Goal: Contribute content: Add original content to the website for others to see

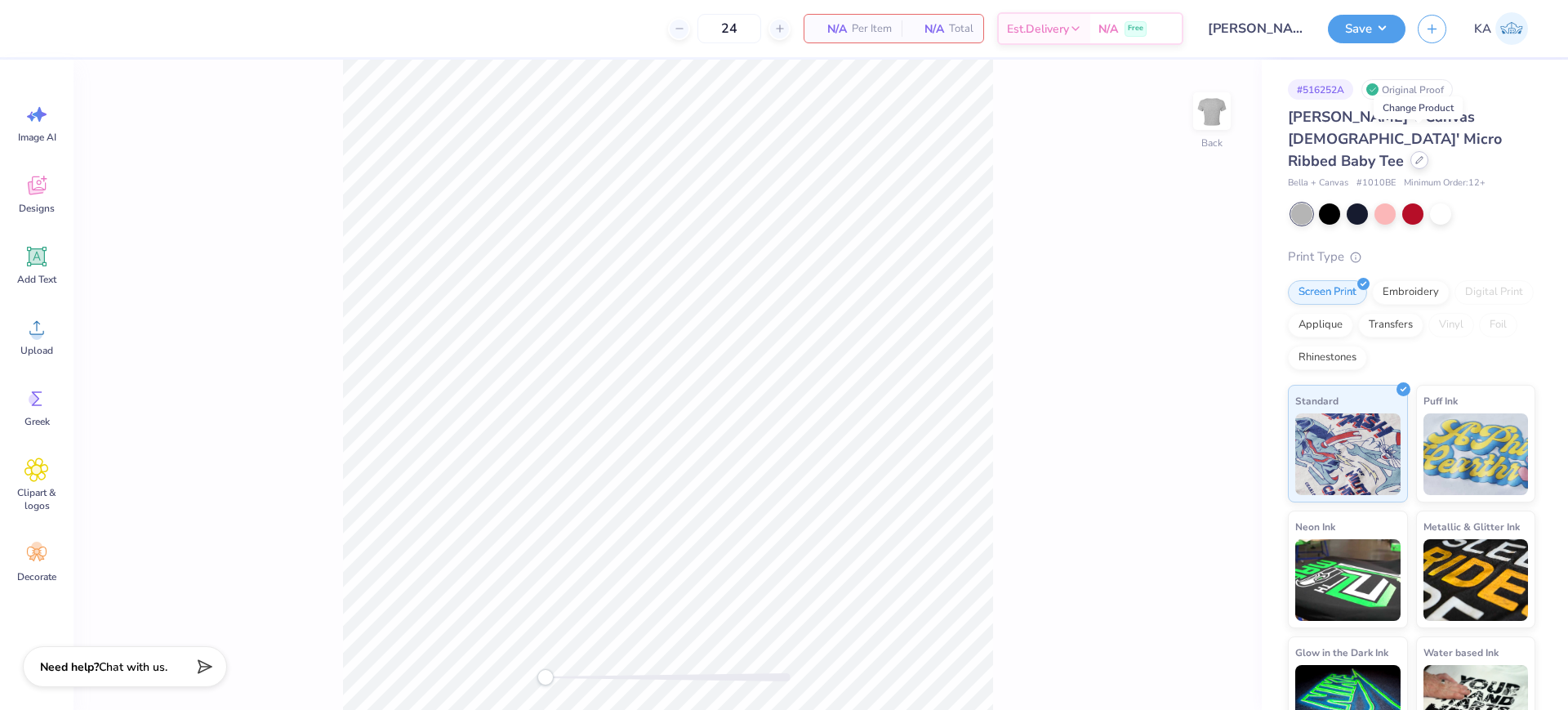
click at [1422, 151] on div at bounding box center [1420, 160] width 18 height 18
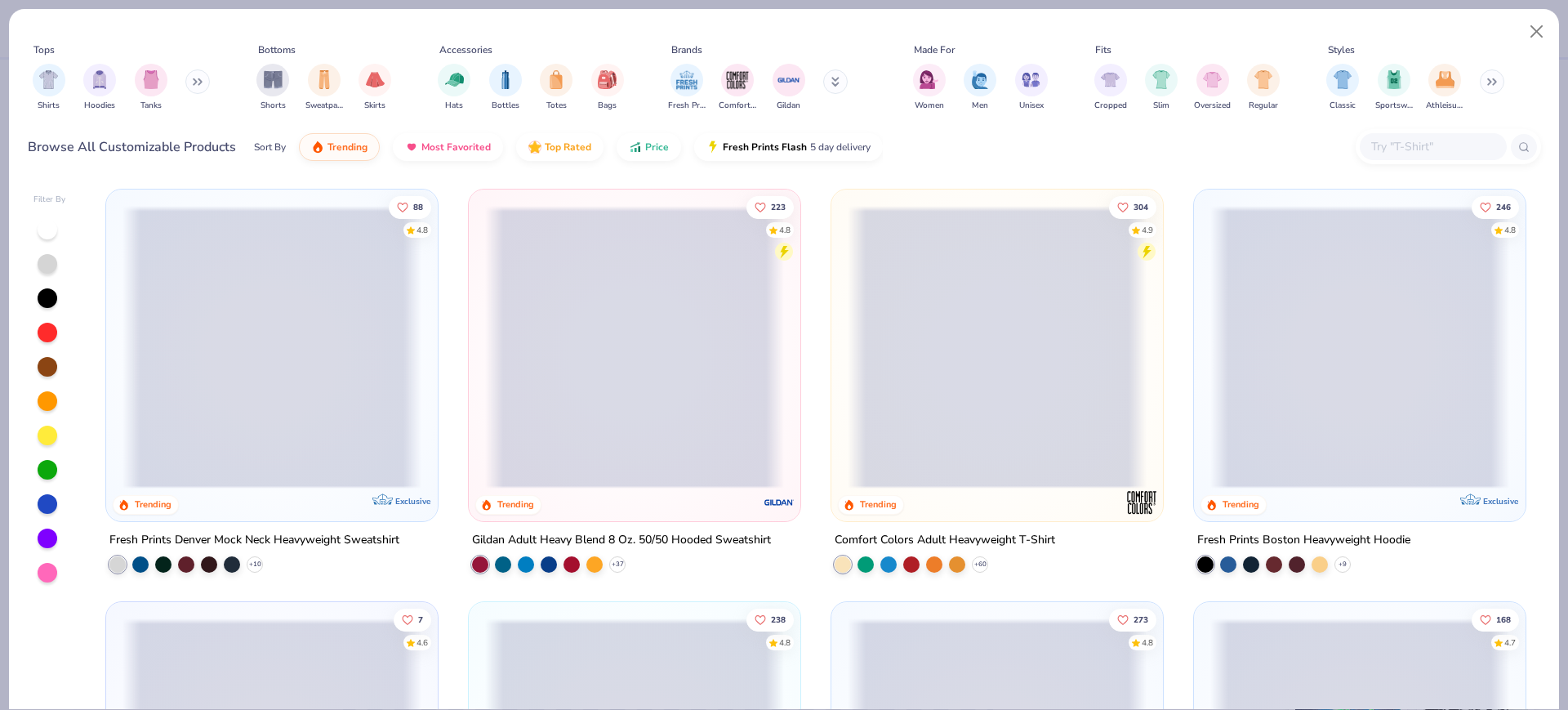
click at [1393, 149] on input "text" at bounding box center [1433, 146] width 126 height 19
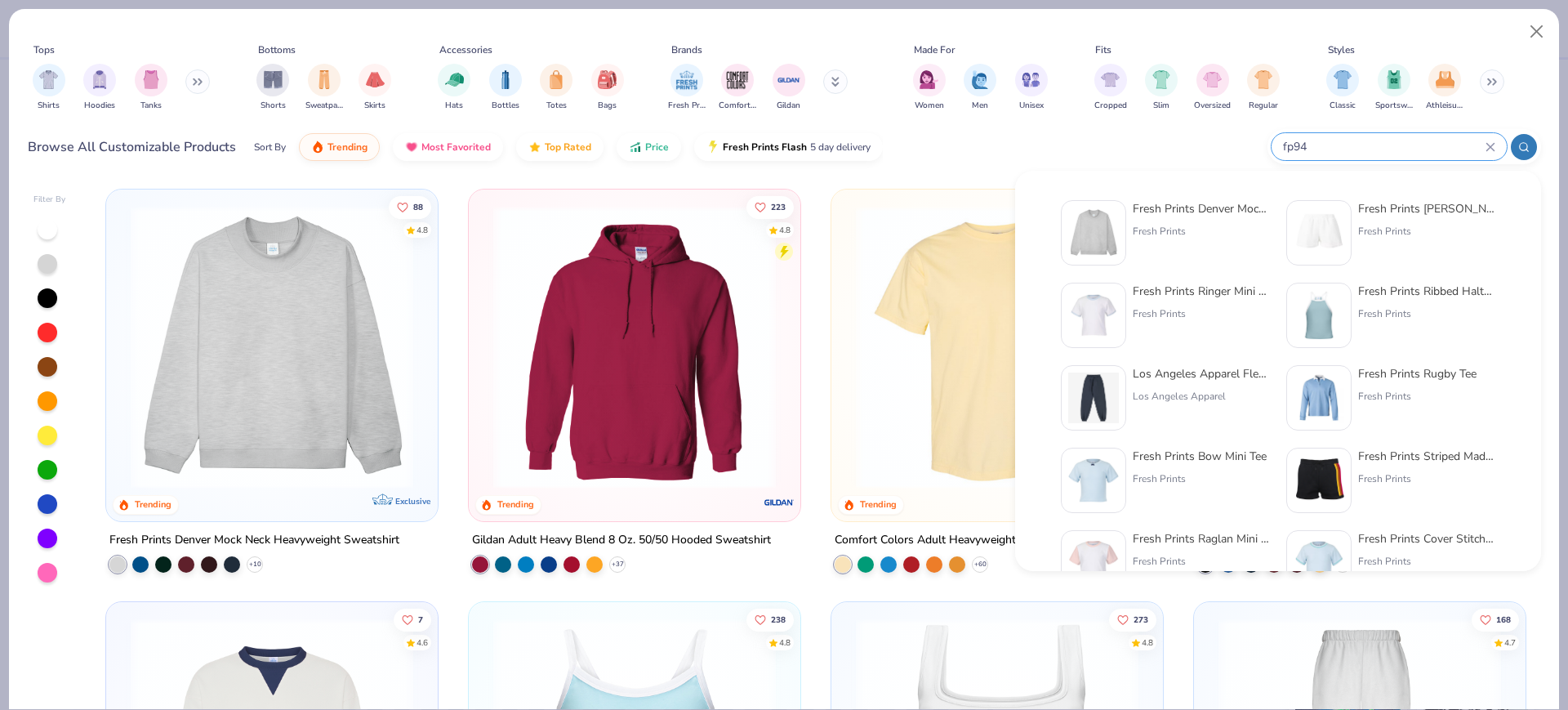
type input "fp94"
click at [1168, 233] on div "Fresh Prints" at bounding box center [1201, 230] width 137 height 15
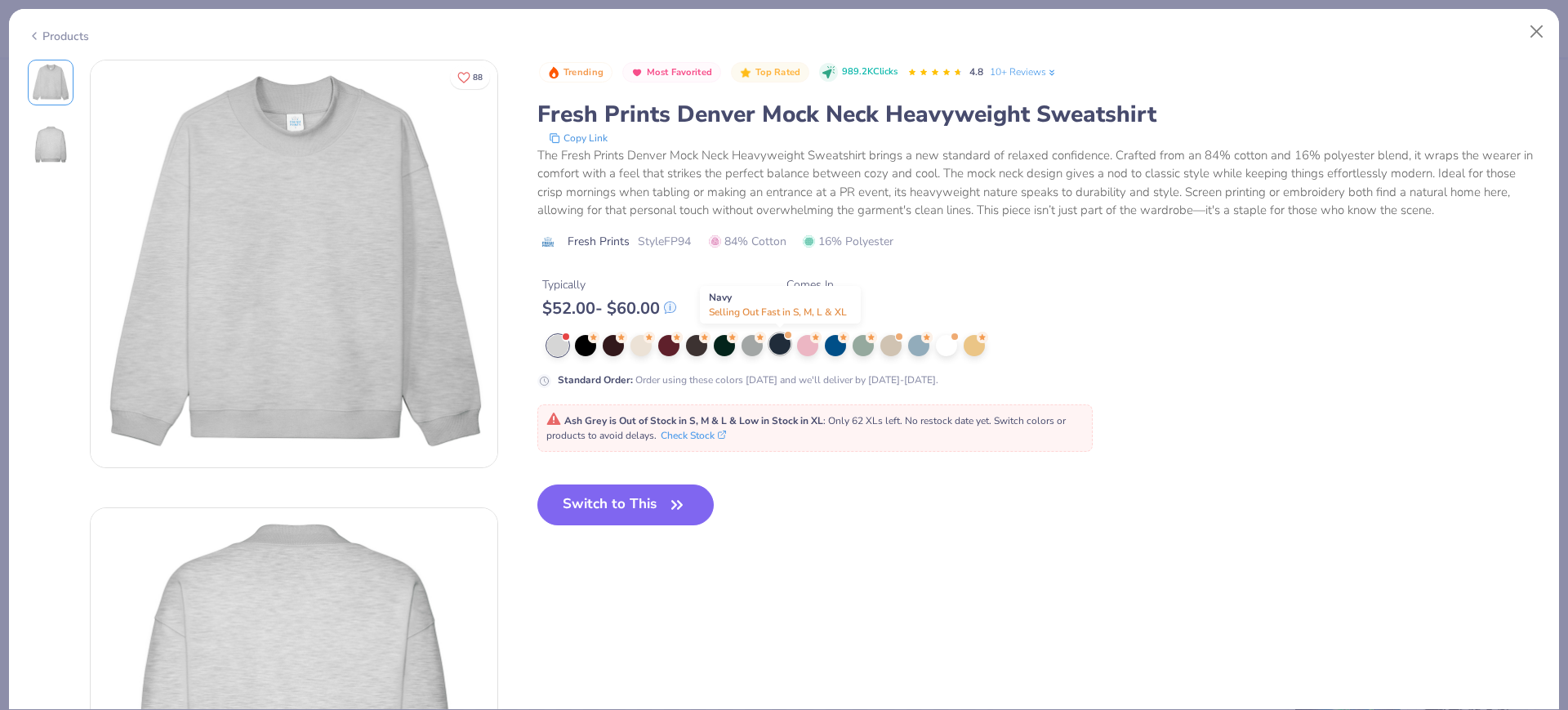
click at [784, 346] on div at bounding box center [779, 343] width 21 height 21
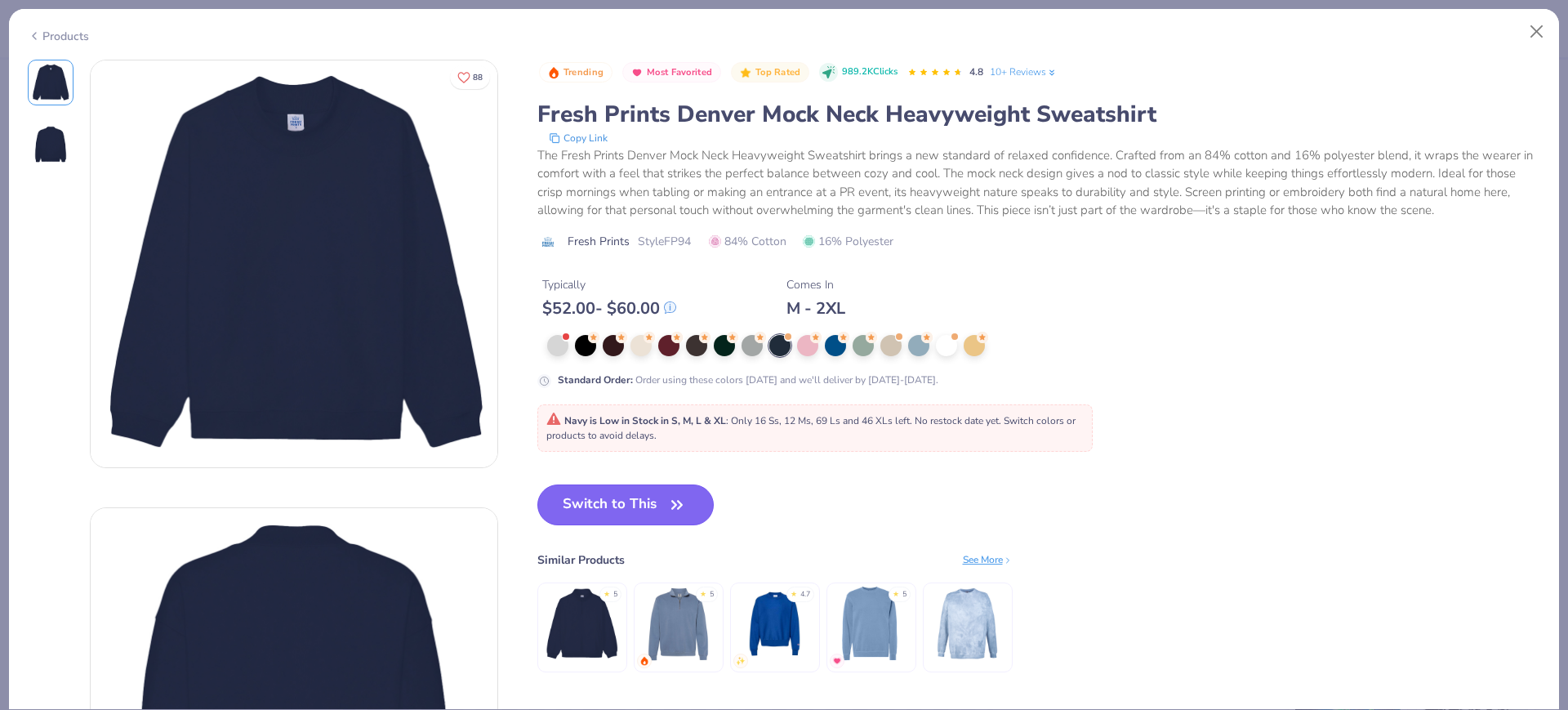
click at [680, 505] on icon "button" at bounding box center [676, 504] width 23 height 23
type input "50"
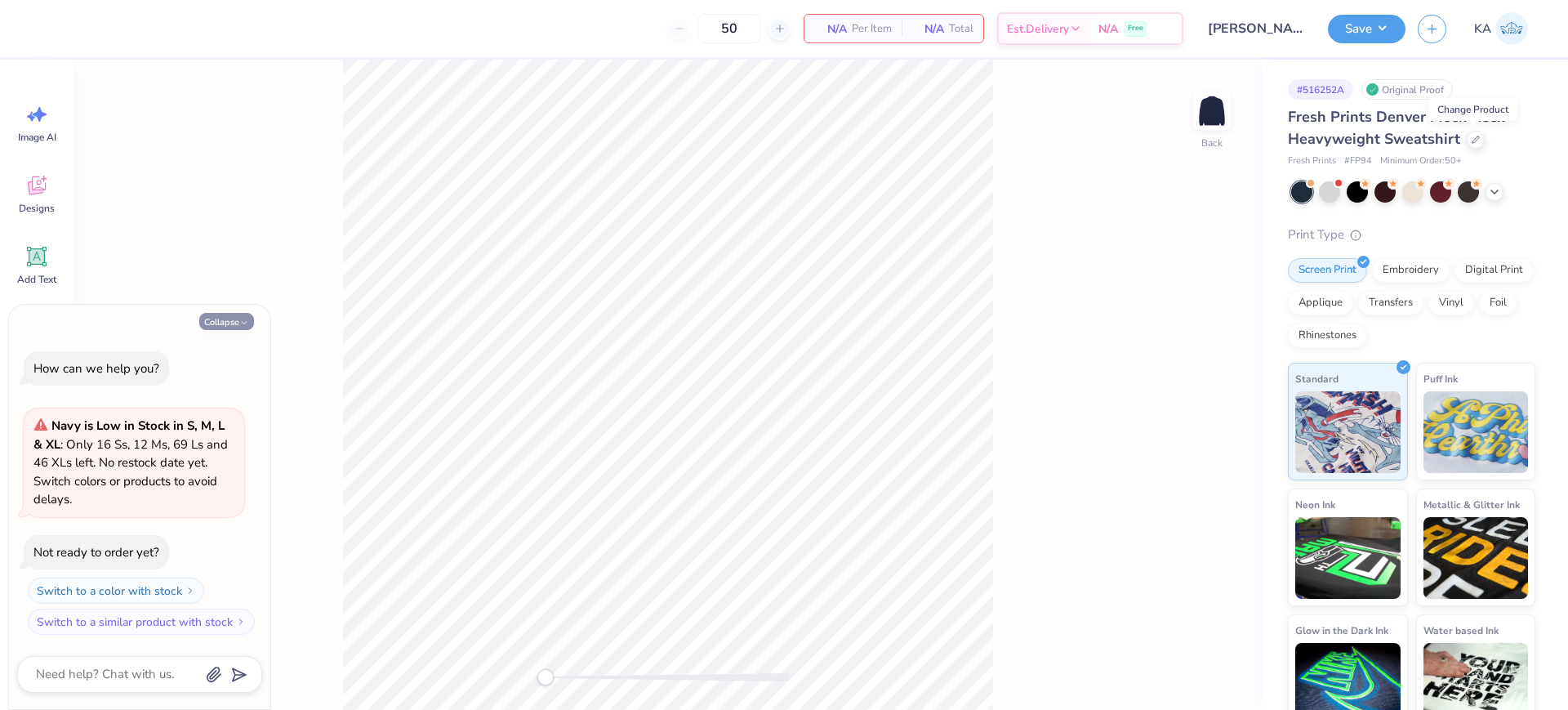
click at [228, 318] on button "Collapse" at bounding box center [226, 320] width 54 height 17
type textarea "x"
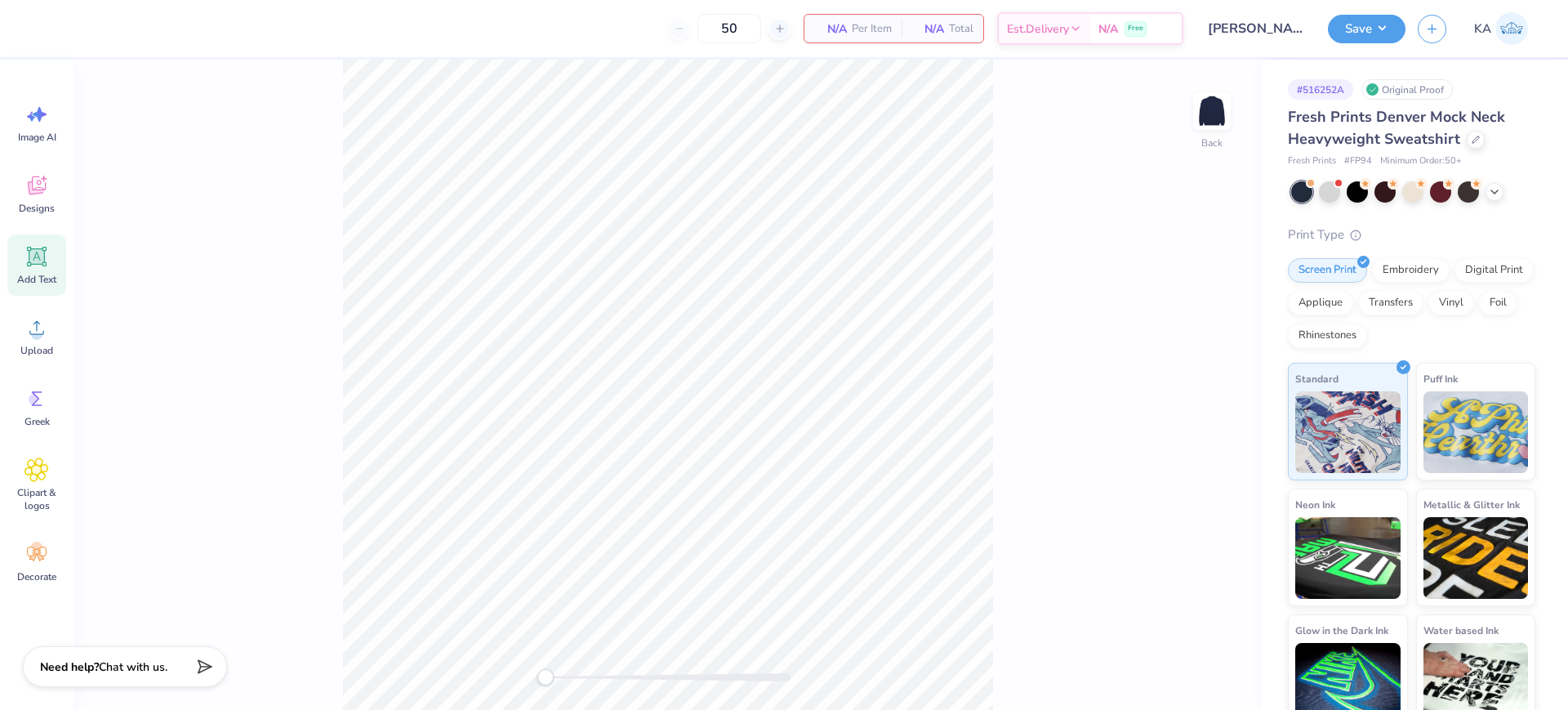
click at [38, 270] on div "Add Text" at bounding box center [36, 265] width 58 height 61
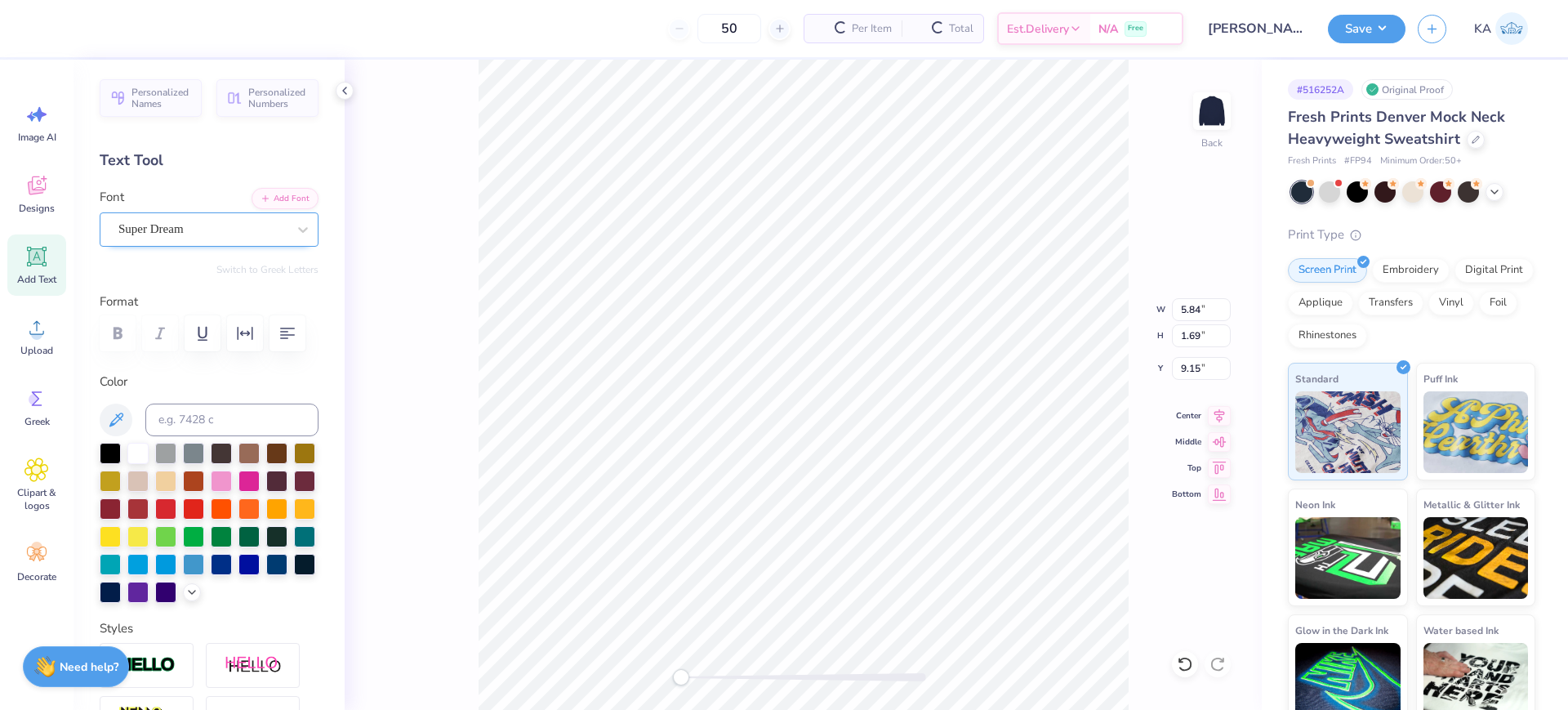
click at [222, 219] on div at bounding box center [203, 229] width 168 height 22
type input "T"
click at [271, 200] on button "Add Font" at bounding box center [285, 196] width 67 height 21
click at [266, 205] on button "Add Font" at bounding box center [285, 196] width 67 height 21
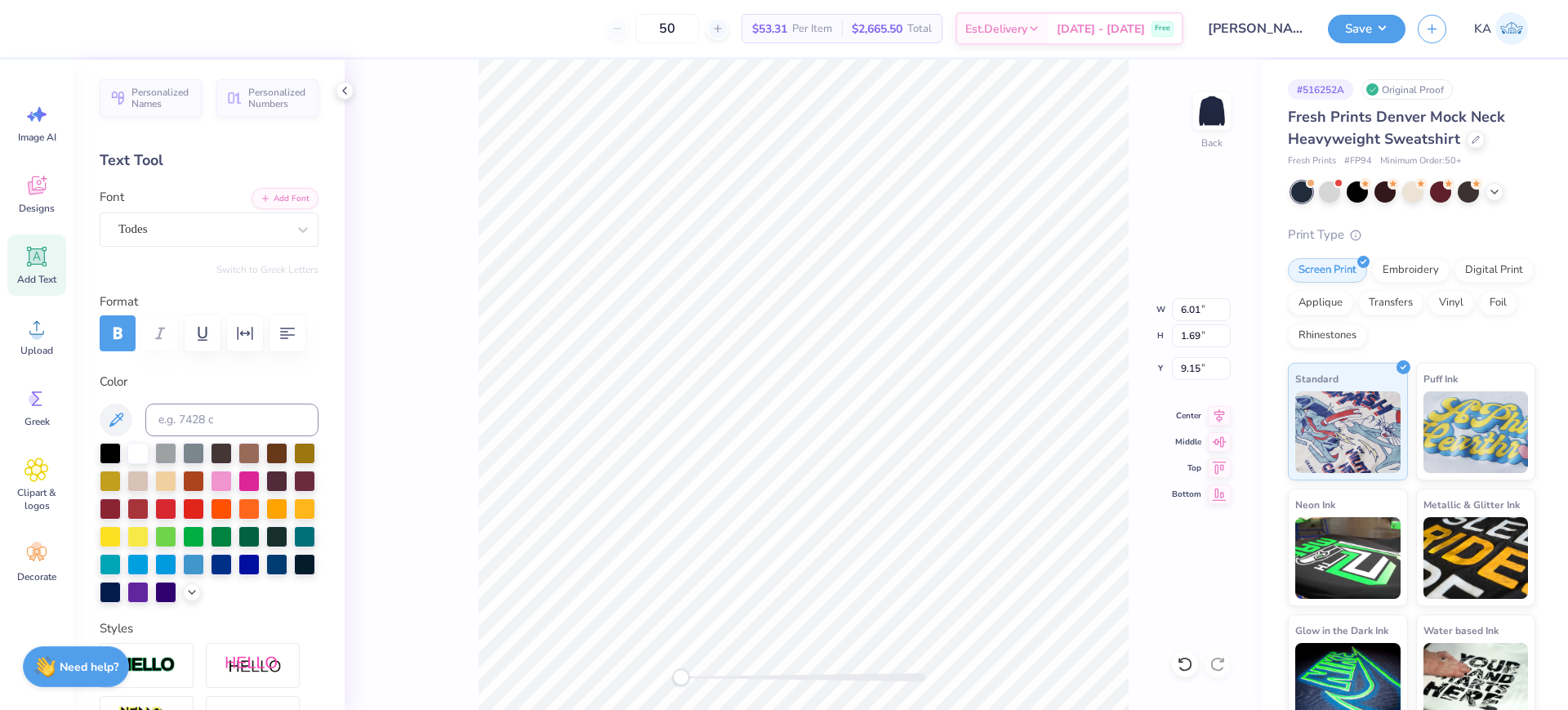
type textarea "PI BETA PHI"
click at [889, 405] on li "Duplicate" at bounding box center [904, 403] width 129 height 32
type input "6.48"
type textarea "[US_STATE]"
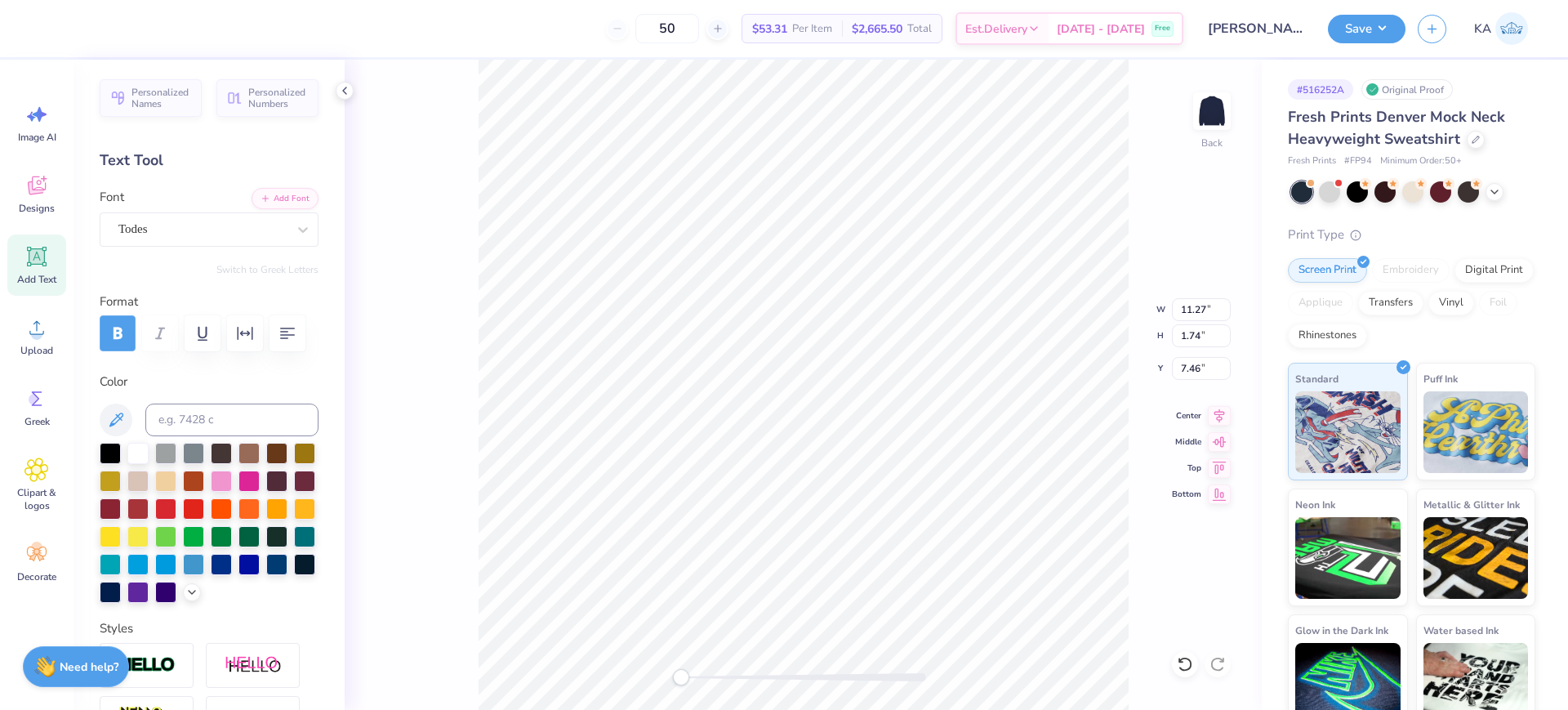
click at [125, 326] on icon "button" at bounding box center [118, 333] width 20 height 20
click at [238, 336] on icon "button" at bounding box center [245, 332] width 16 height 13
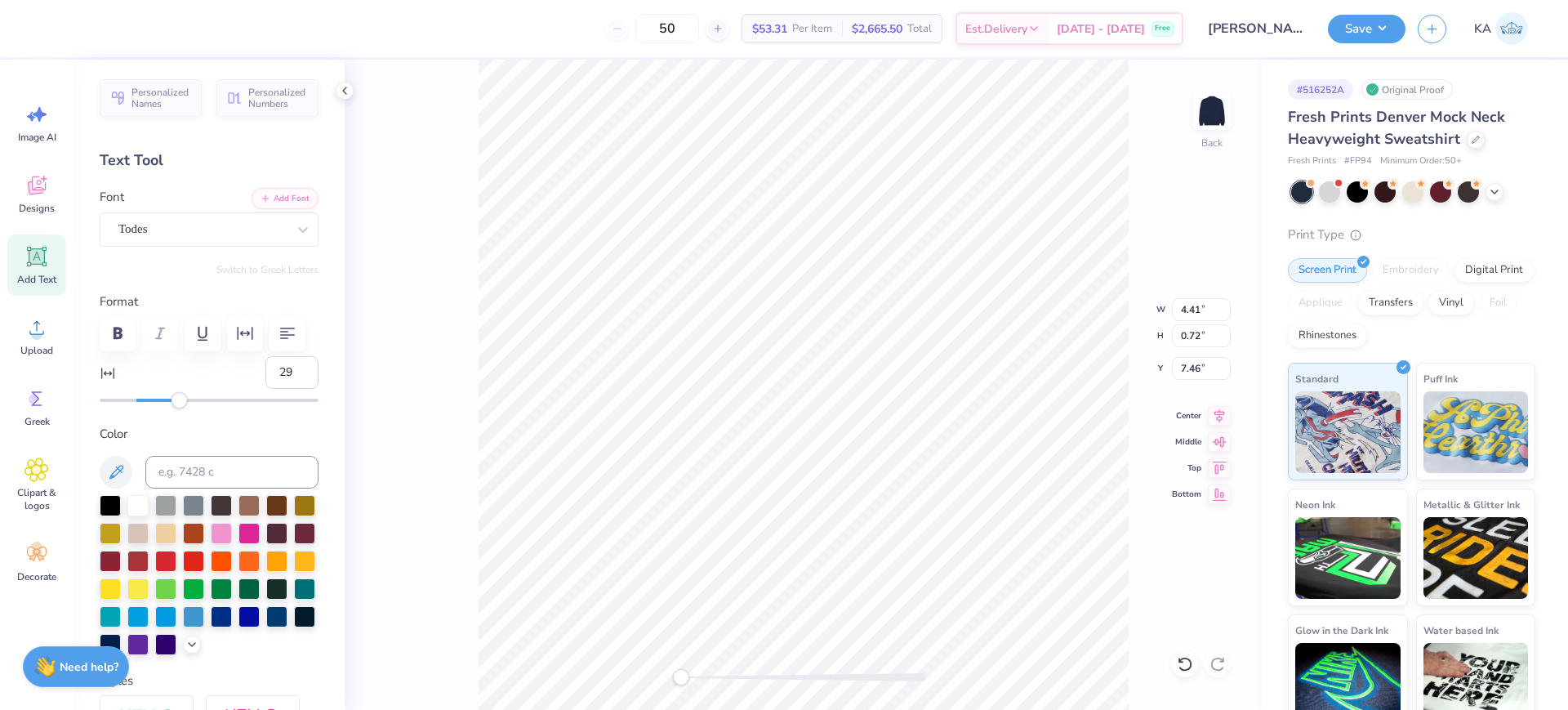
type input "30"
drag, startPoint x: 137, startPoint y: 445, endPoint x: 184, endPoint y: 445, distance: 47.0
click at [184, 408] on div "Accessibility label" at bounding box center [184, 400] width 17 height 17
type input "25"
click at [176, 408] on div "Accessibility label" at bounding box center [175, 400] width 17 height 17
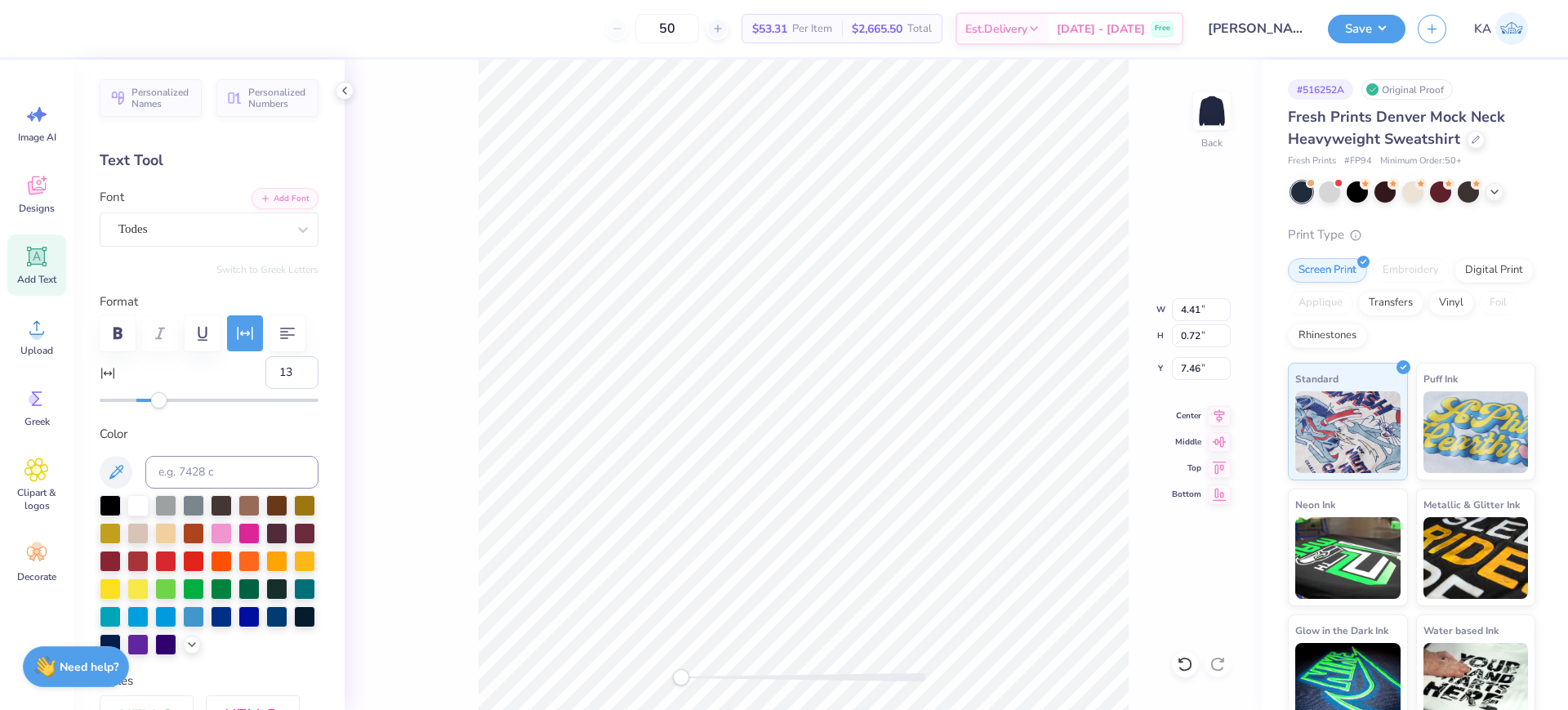
type input "12"
drag, startPoint x: 176, startPoint y: 445, endPoint x: 154, endPoint y: 446, distance: 22.0
click at [154, 408] on div "Accessibility label" at bounding box center [153, 400] width 17 height 17
drag, startPoint x: 279, startPoint y: 416, endPoint x: 262, endPoint y: 417, distance: 17.0
click at [266, 389] on input "12" at bounding box center [293, 372] width 53 height 33
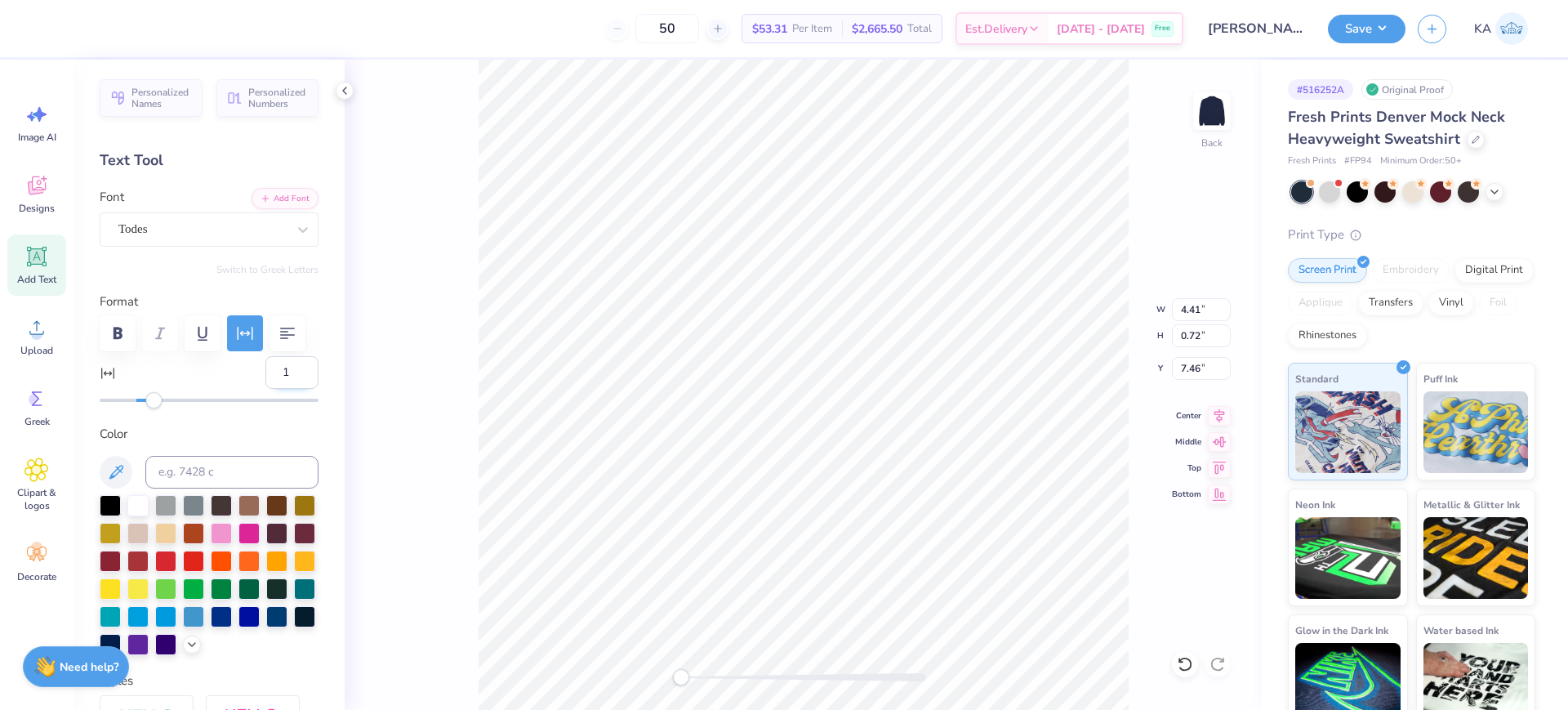
type input "15"
drag, startPoint x: 278, startPoint y: 415, endPoint x: 260, endPoint y: 415, distance: 18.0
click at [266, 389] on input "15" at bounding box center [293, 372] width 53 height 33
type input "120"
drag, startPoint x: 251, startPoint y: 408, endPoint x: 282, endPoint y: 408, distance: 31.0
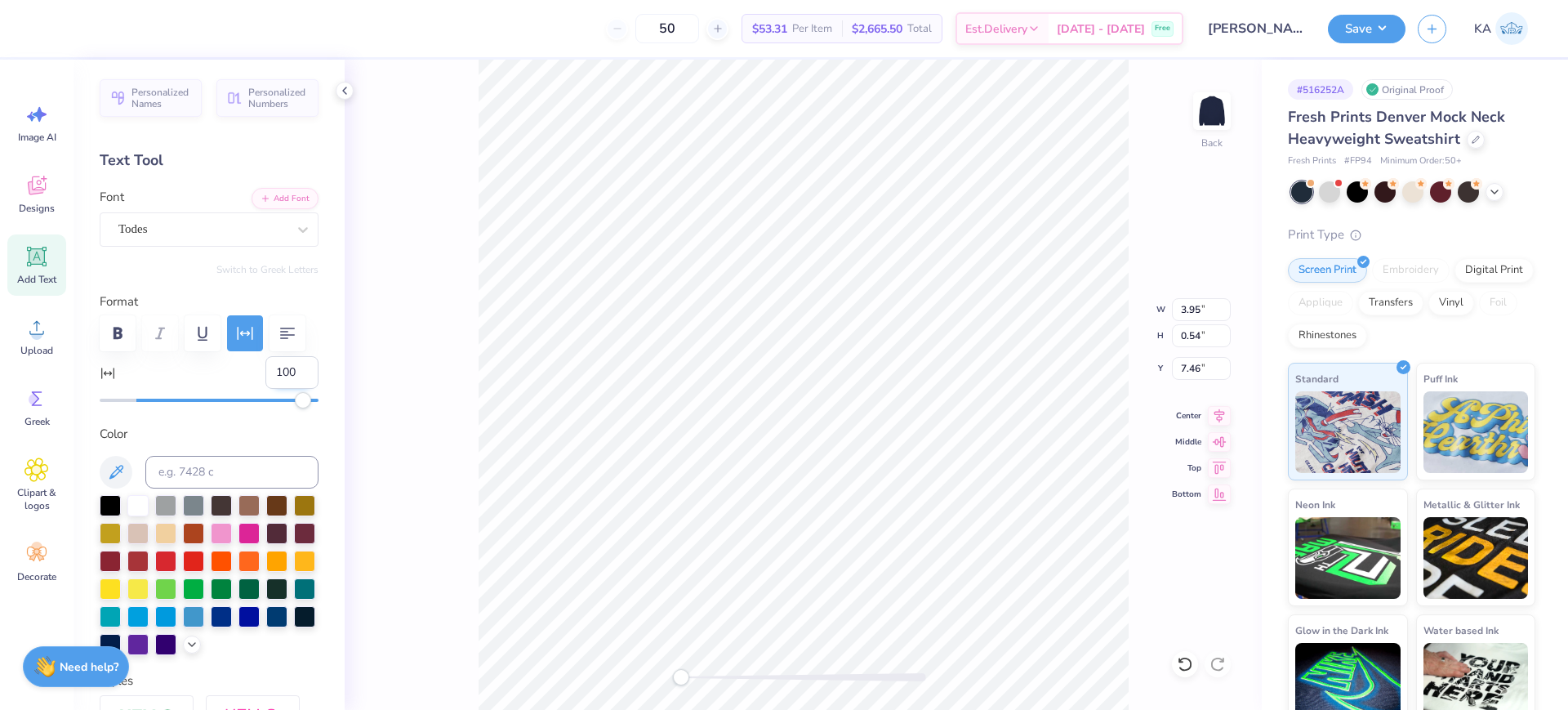
click at [282, 389] on input "100" at bounding box center [293, 372] width 53 height 33
type input "10"
type textarea "ST. [GEOGRAPHIC_DATA], [US_STATE]"
click at [228, 324] on button "button" at bounding box center [245, 333] width 36 height 36
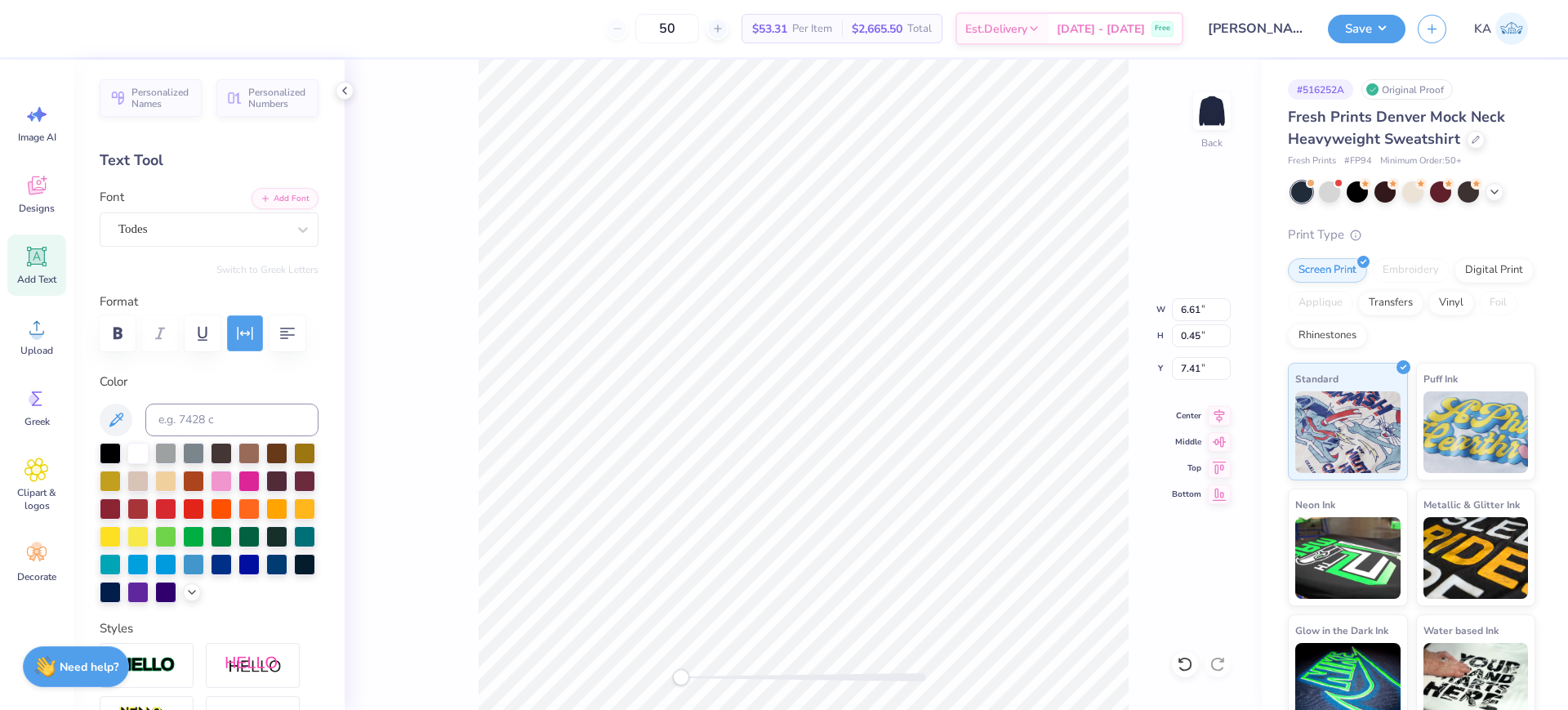
click at [258, 316] on button "button" at bounding box center [245, 333] width 36 height 36
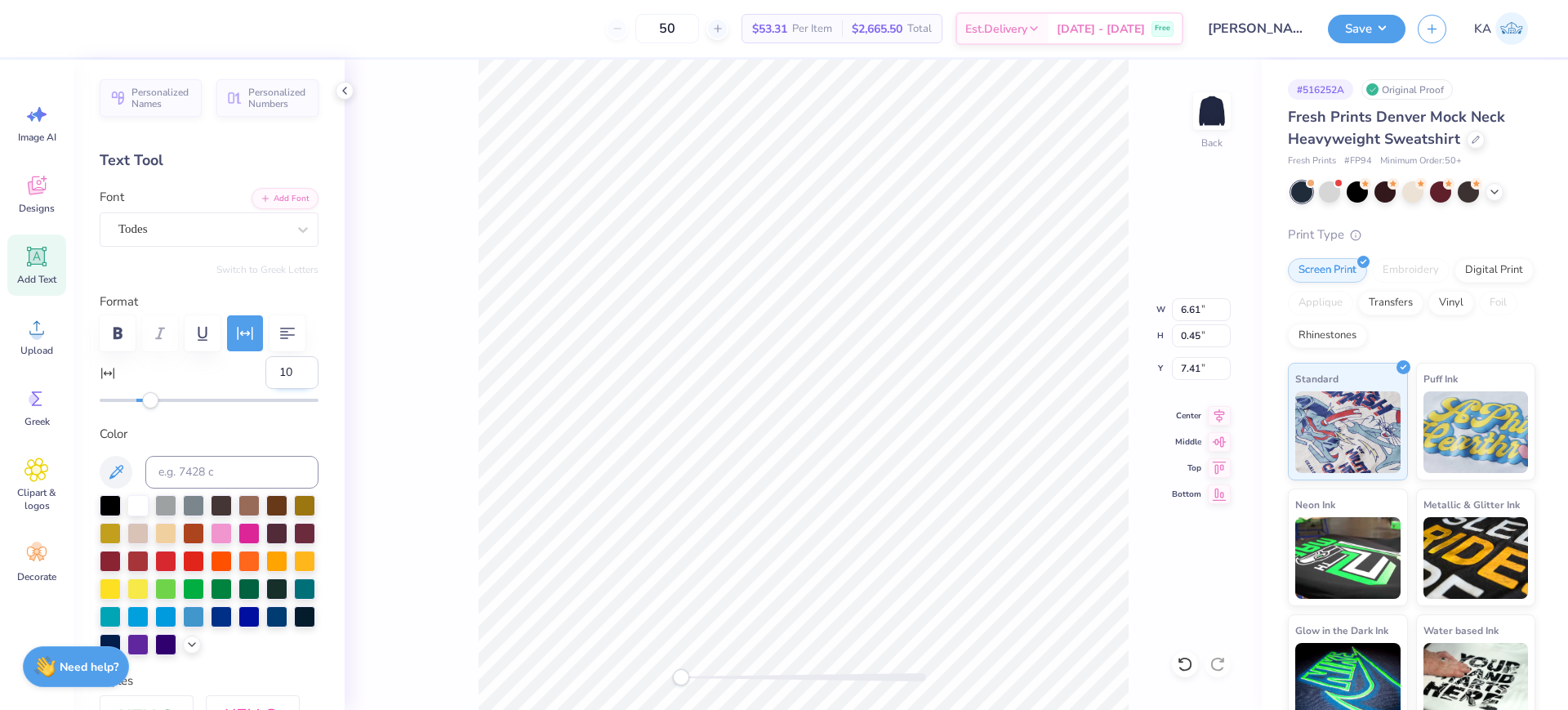
drag, startPoint x: 266, startPoint y: 413, endPoint x: 276, endPoint y: 413, distance: 10.0
click at [276, 389] on input "10" at bounding box center [293, 372] width 53 height 33
type input "0"
click at [294, 350] on div at bounding box center [209, 333] width 218 height 36
type textarea "KAPPA KAPPA GAMMA"
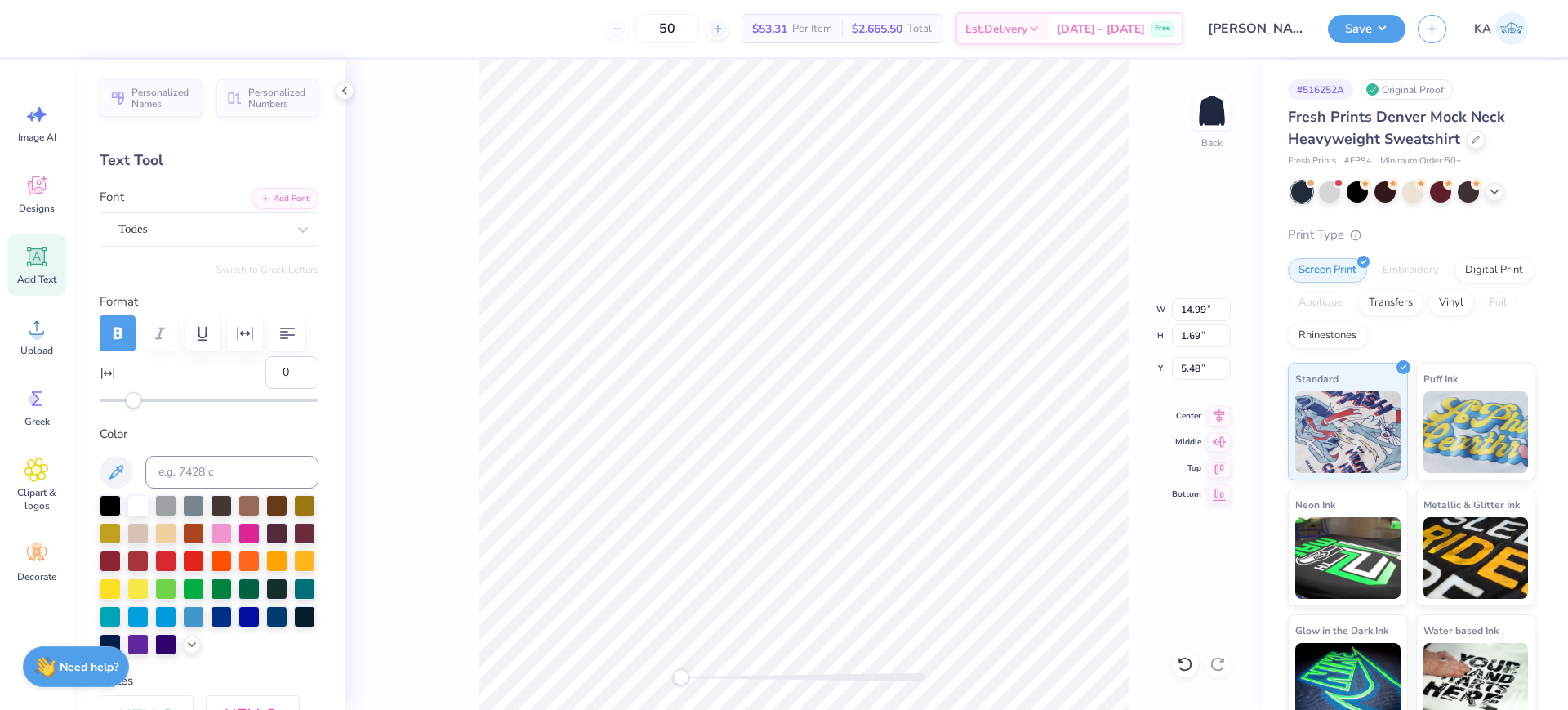
scroll to position [17, 9]
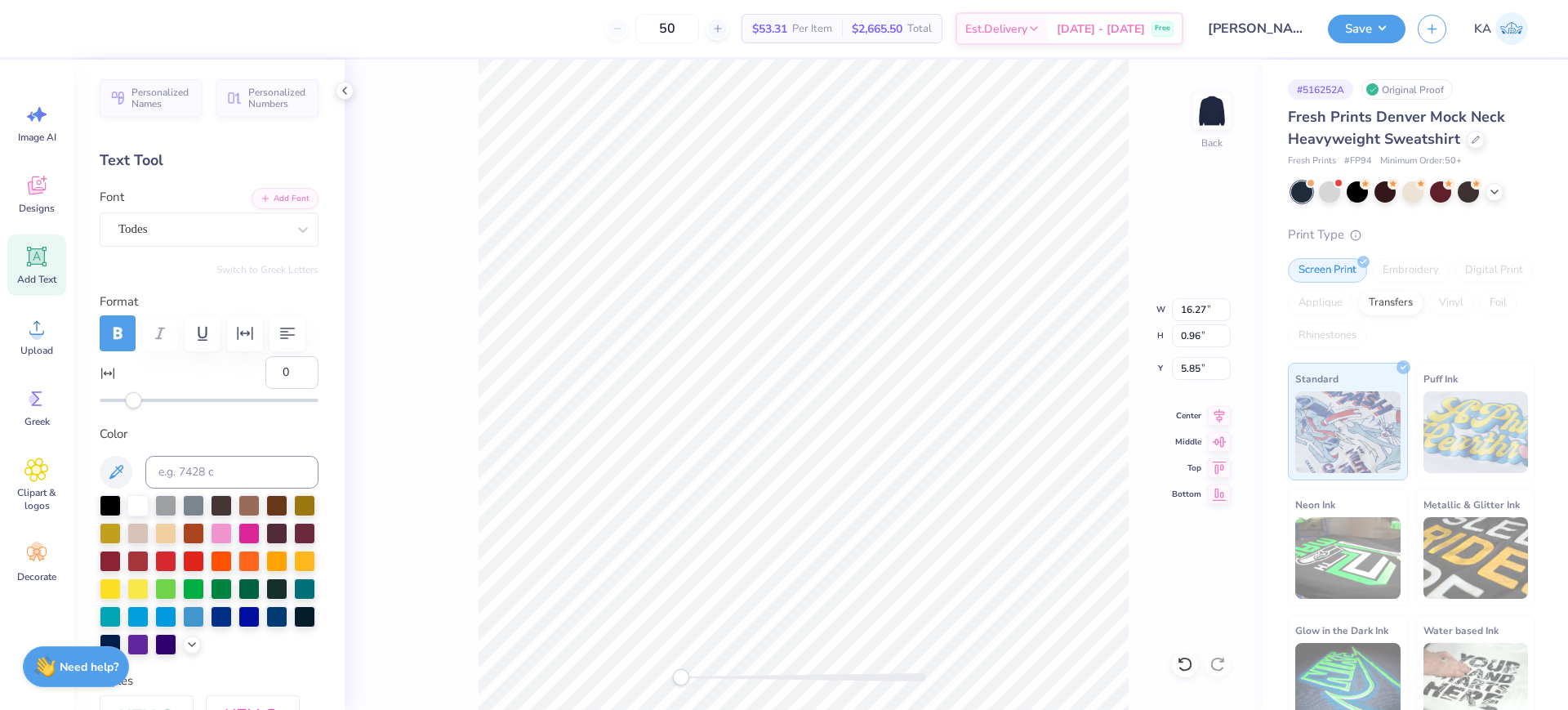
type input "6.57"
type input "0.52"
type input "7.42"
type input "13.38"
type input "1.43"
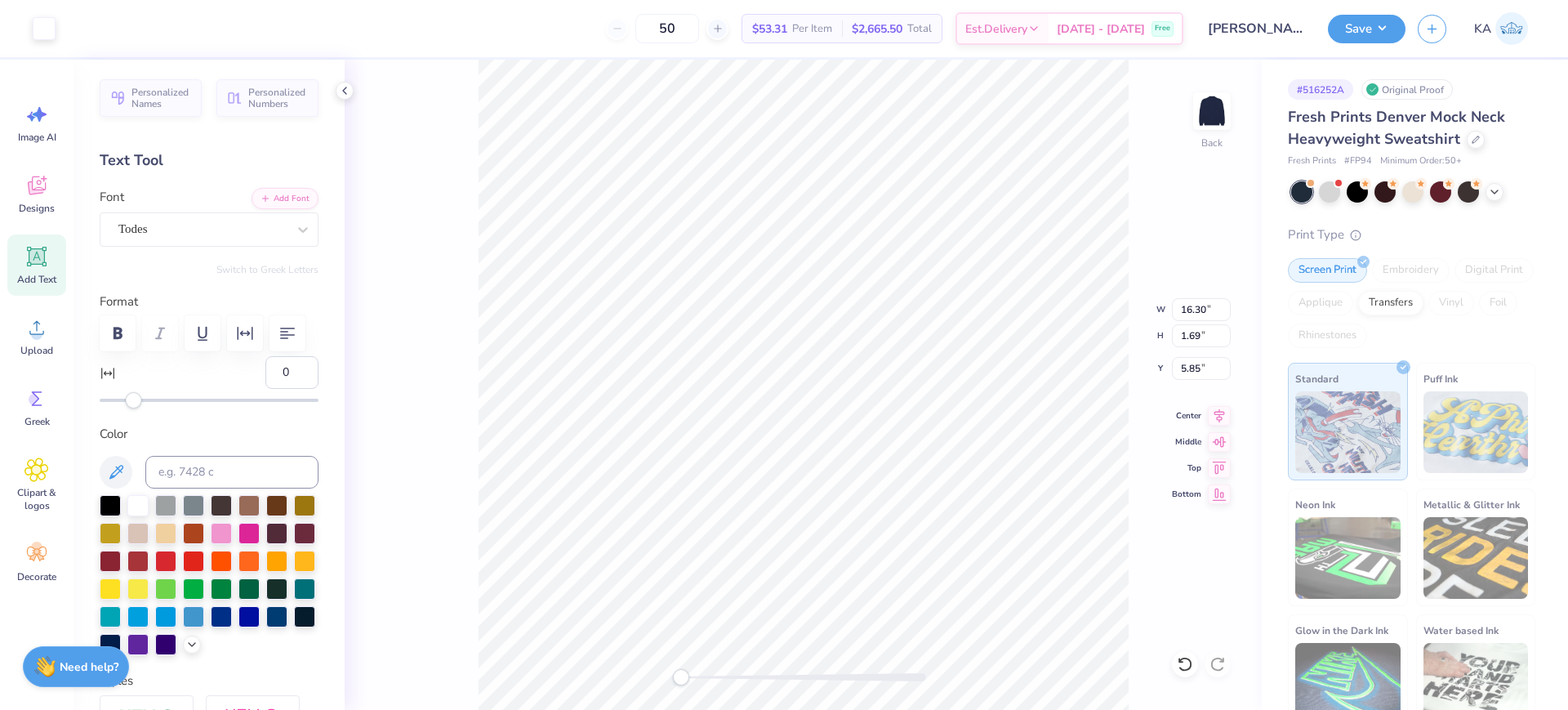
type input "5.90"
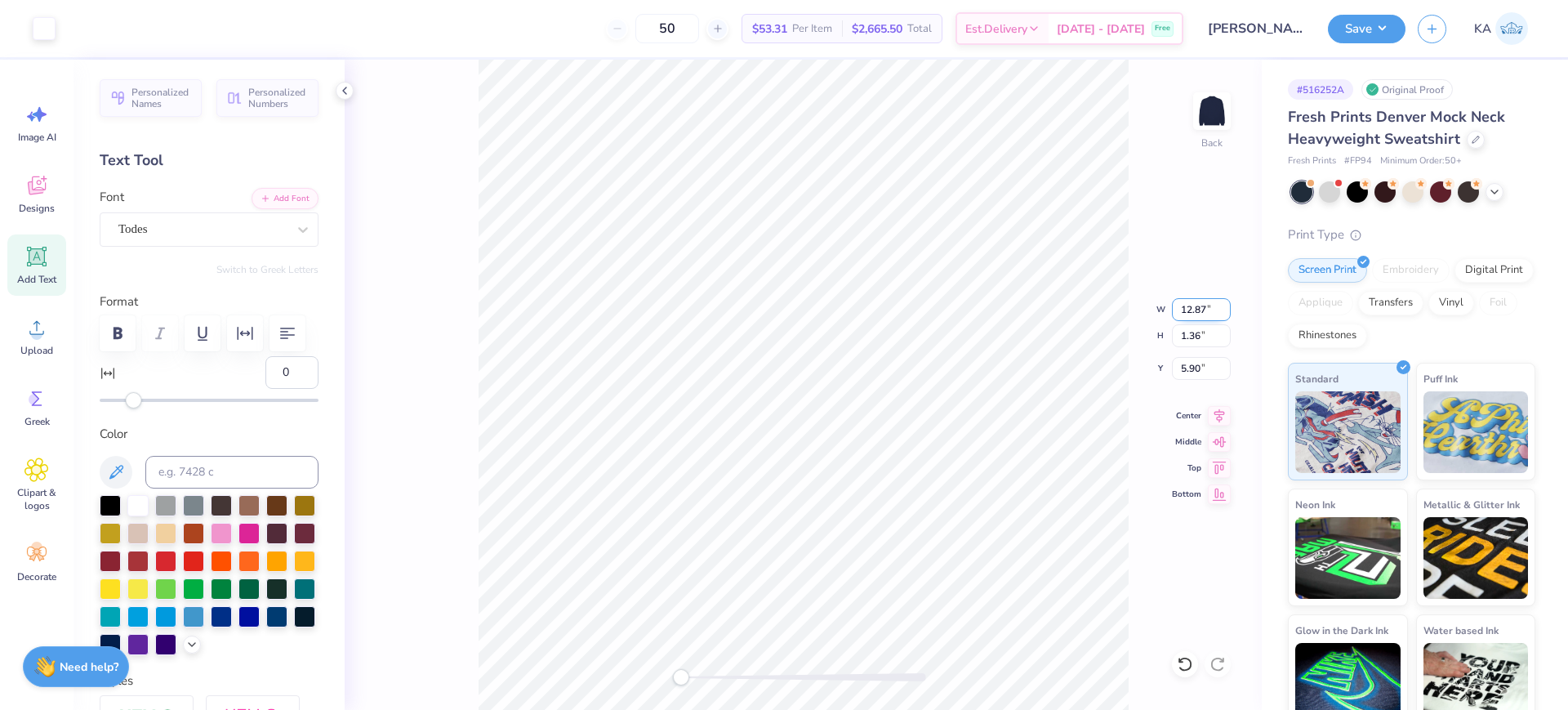
click at [1204, 308] on input "12.87" at bounding box center [1201, 310] width 58 height 23
type input "12.25"
type input "1.31"
type input "5.93"
drag, startPoint x: 1184, startPoint y: 307, endPoint x: 1210, endPoint y: 307, distance: 26.0
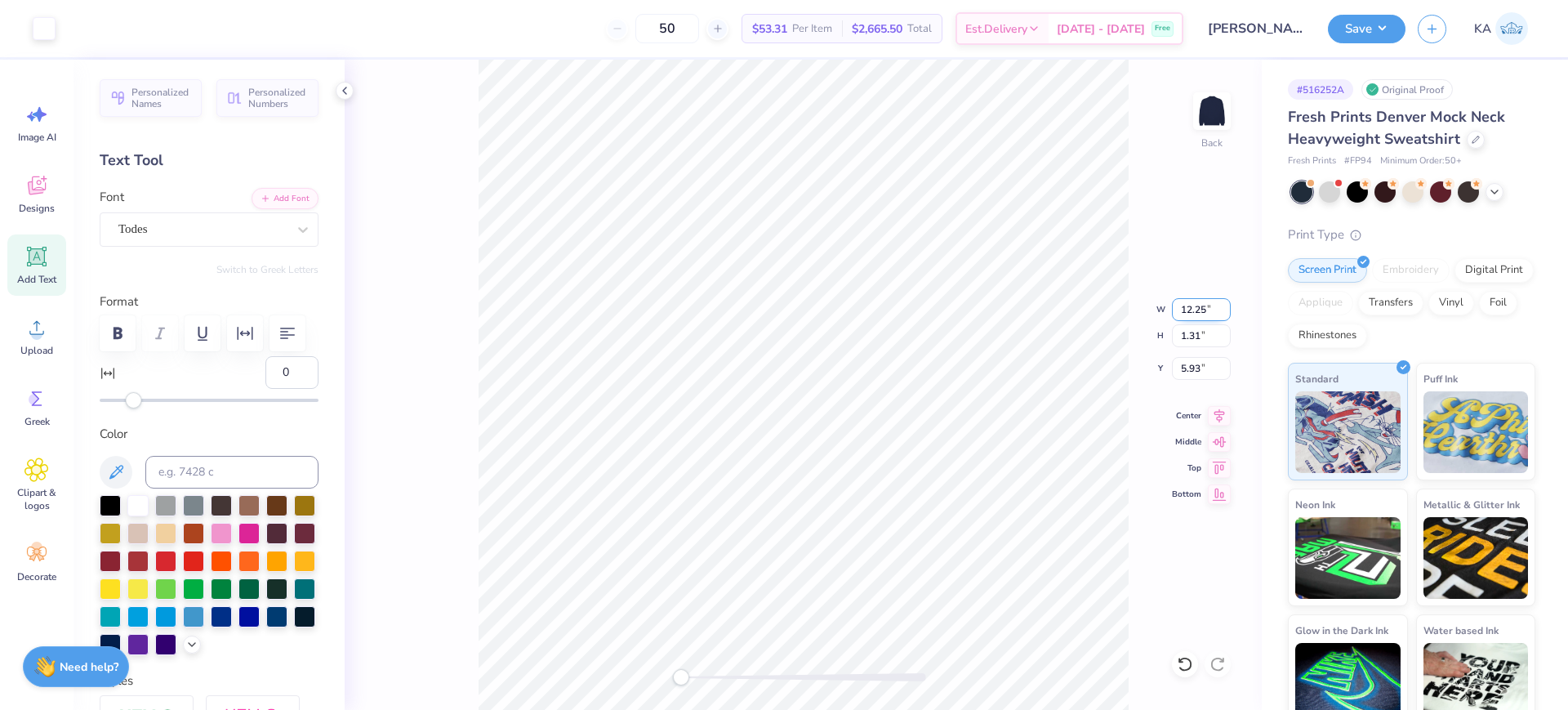
click at [1210, 307] on input "12.25" at bounding box center [1201, 310] width 58 height 23
type input "12.67"
type input "1.34"
type input "5.91"
drag, startPoint x: 1173, startPoint y: 368, endPoint x: 1207, endPoint y: 369, distance: 34.0
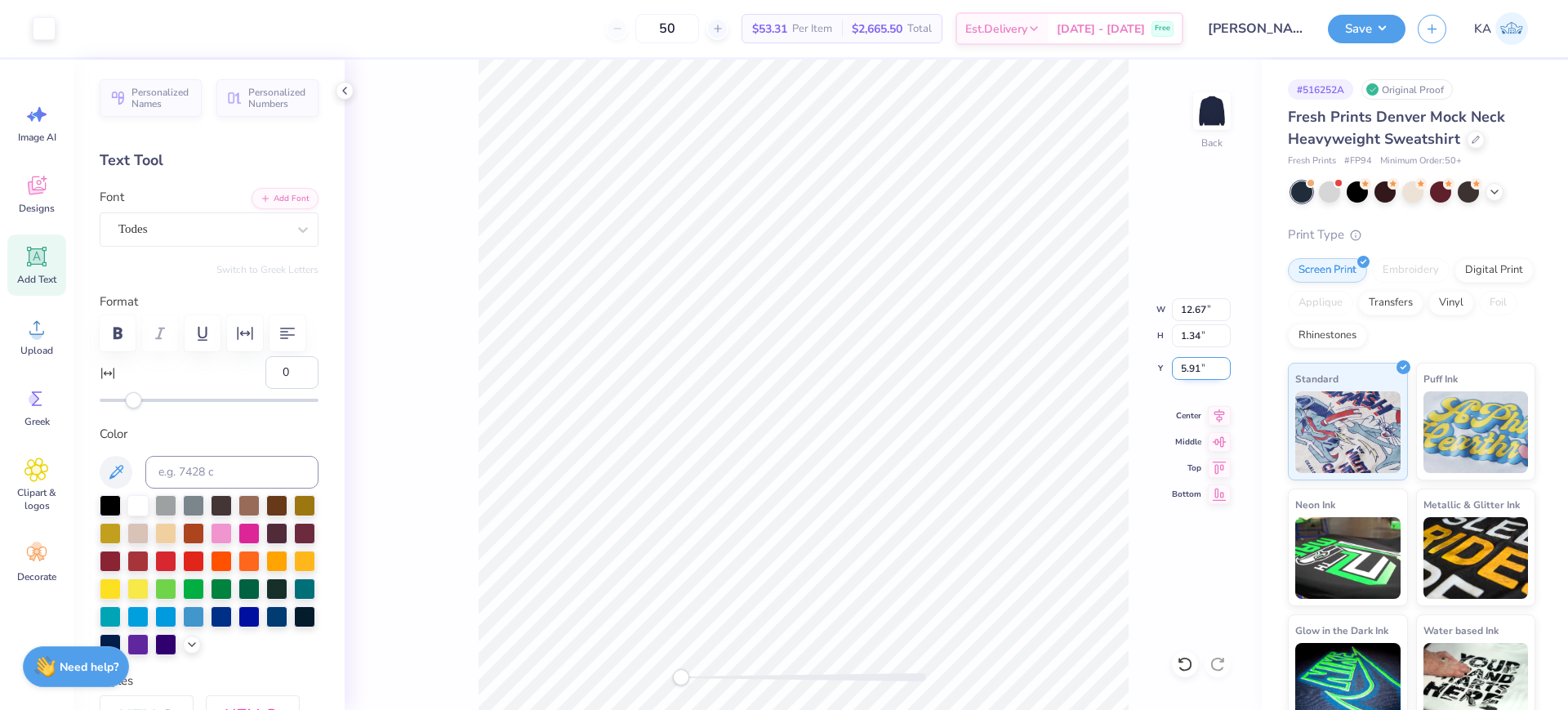
click at [1207, 369] on input "5.91" at bounding box center [1201, 368] width 58 height 23
type input "3.00"
drag, startPoint x: 1194, startPoint y: 308, endPoint x: 1212, endPoint y: 307, distance: 18.0
click at [1212, 307] on input "12.67" at bounding box center [1201, 310] width 58 height 23
type input "12.38"
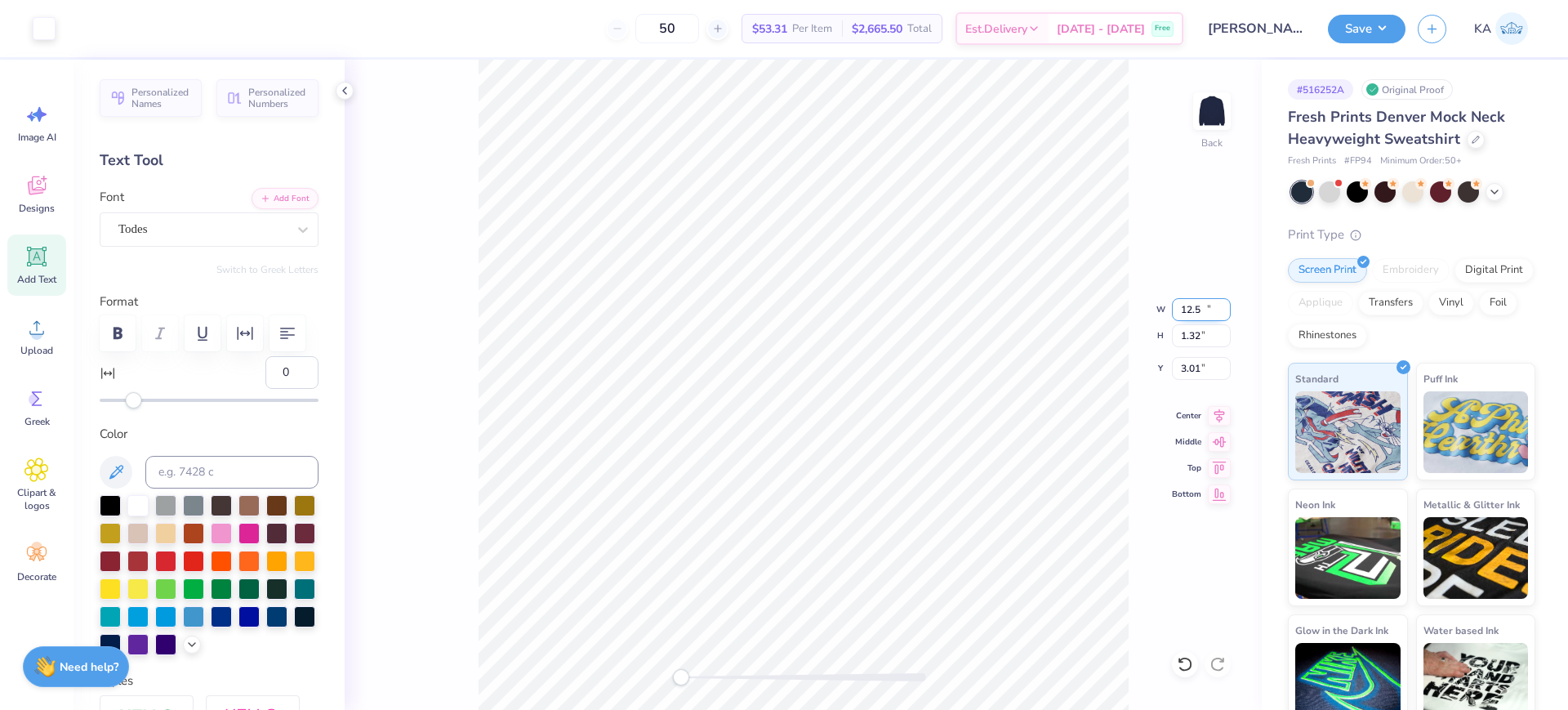
type input "1.32"
type input "3.01"
click at [1211, 311] on input "12.38" at bounding box center [1201, 310] width 58 height 23
click at [1224, 306] on input "12.39" at bounding box center [1201, 310] width 58 height 23
click at [1224, 306] on input "12.4" at bounding box center [1201, 310] width 58 height 23
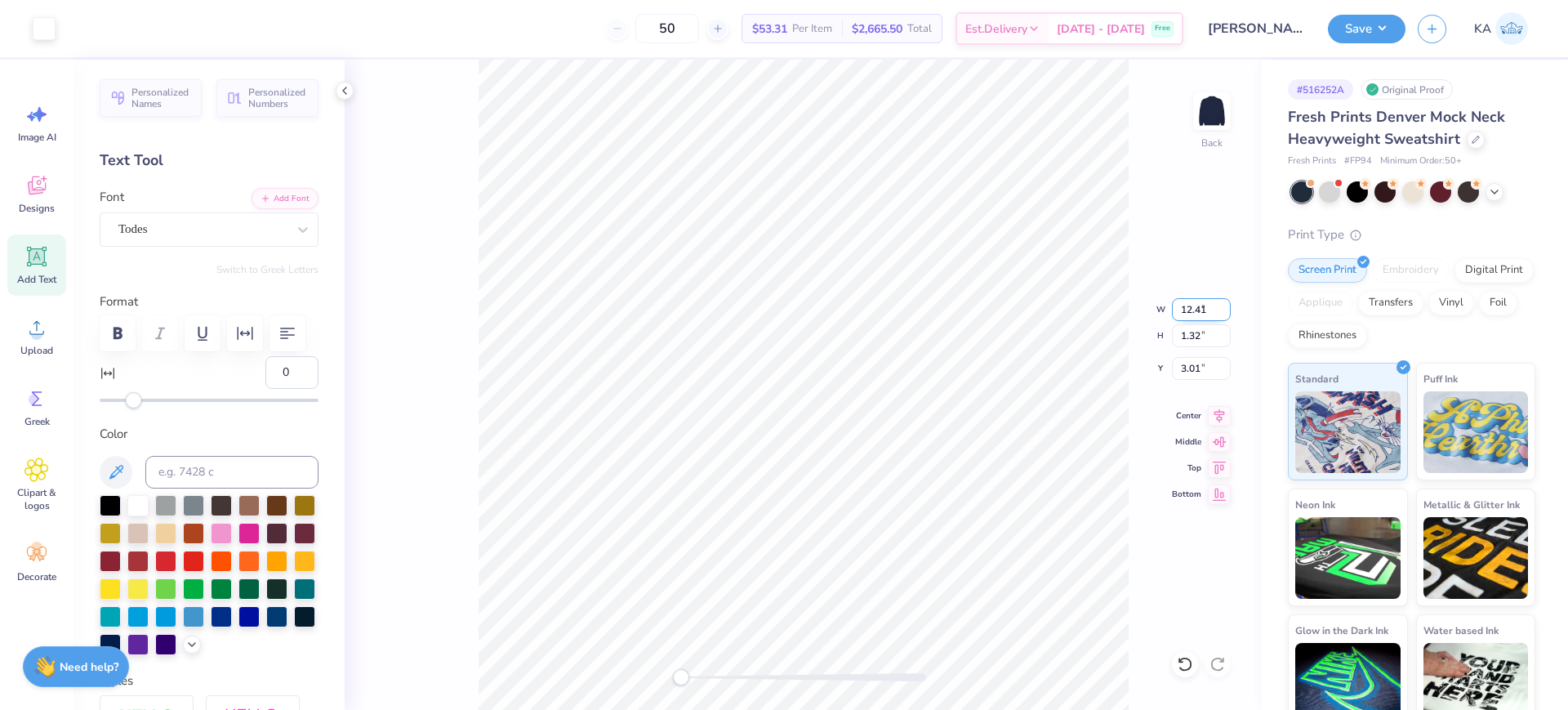
click at [1224, 306] on input "12.41" at bounding box center [1201, 310] width 58 height 23
click at [1224, 306] on input "12.42" at bounding box center [1201, 310] width 58 height 23
click at [1224, 306] on input "12.43" at bounding box center [1201, 310] width 58 height 23
click at [1224, 306] on input "12.44" at bounding box center [1201, 310] width 58 height 23
click at [1224, 306] on input "12.45" at bounding box center [1201, 310] width 58 height 23
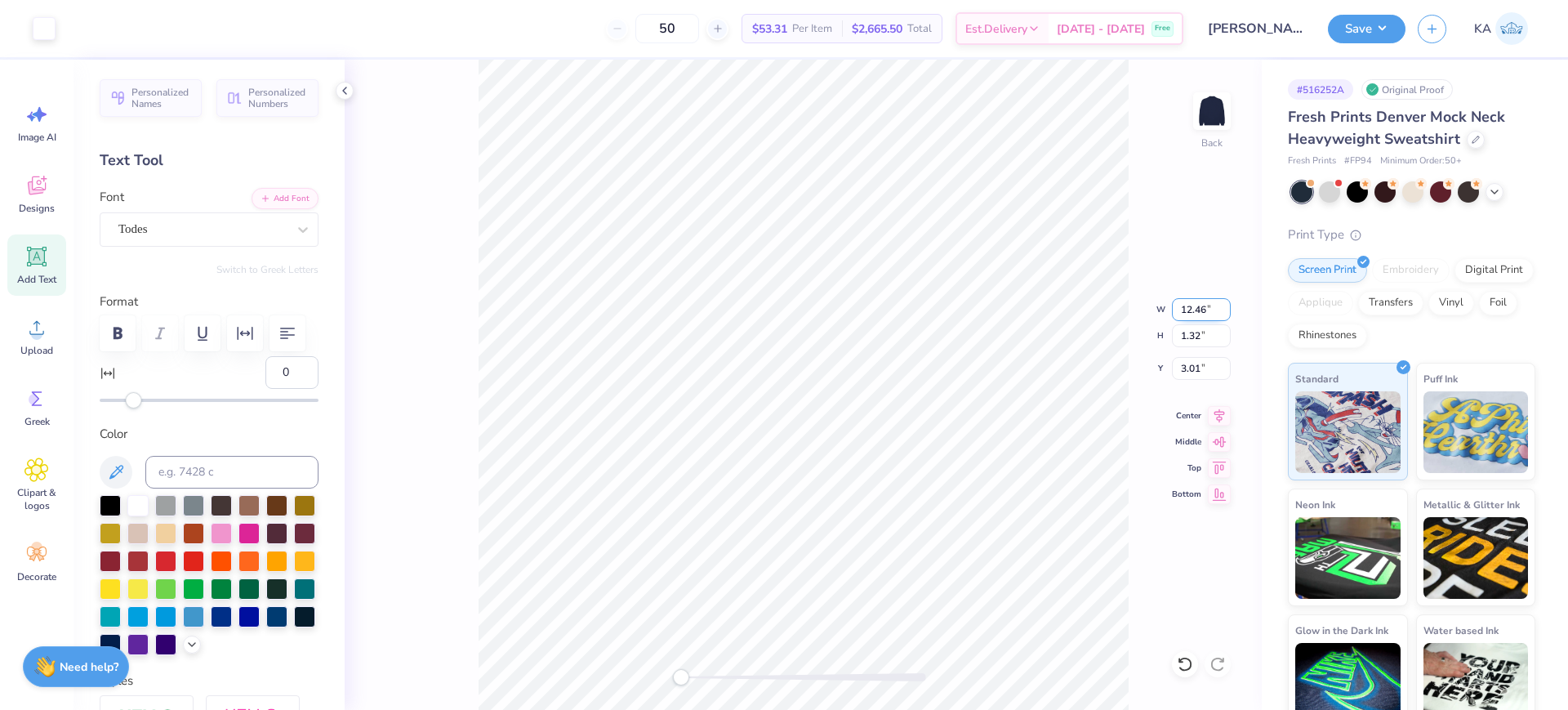
click at [1224, 306] on input "12.46" at bounding box center [1201, 310] width 58 height 23
click at [1224, 306] on input "12.47" at bounding box center [1201, 310] width 58 height 23
click at [1224, 306] on input "12.48" at bounding box center [1201, 310] width 58 height 23
click at [1224, 306] on input "12.49" at bounding box center [1201, 310] width 58 height 23
click at [1224, 306] on input "12.5" at bounding box center [1201, 310] width 58 height 23
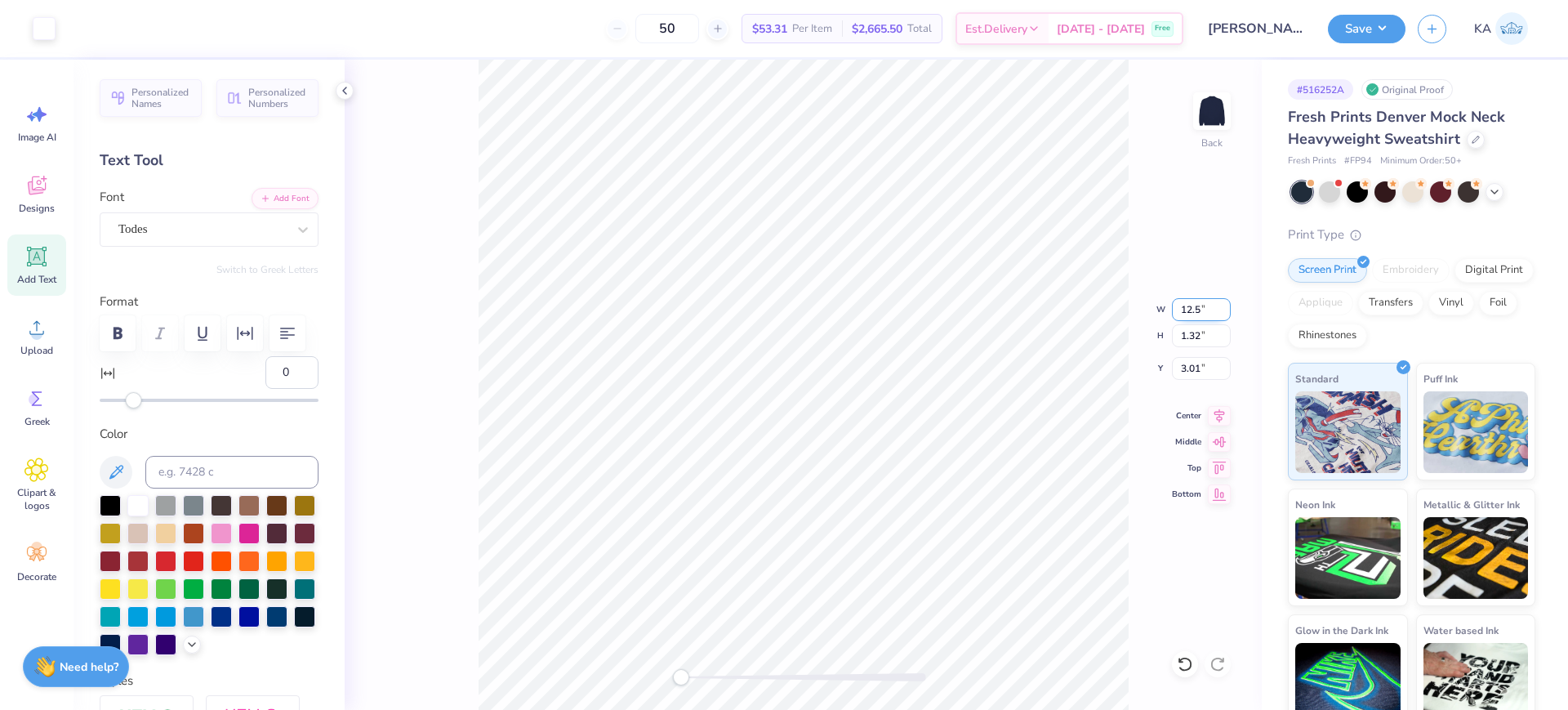
type input "12.58"
type input "1.34"
type input "3.00"
type input "12.44"
type input "1.32"
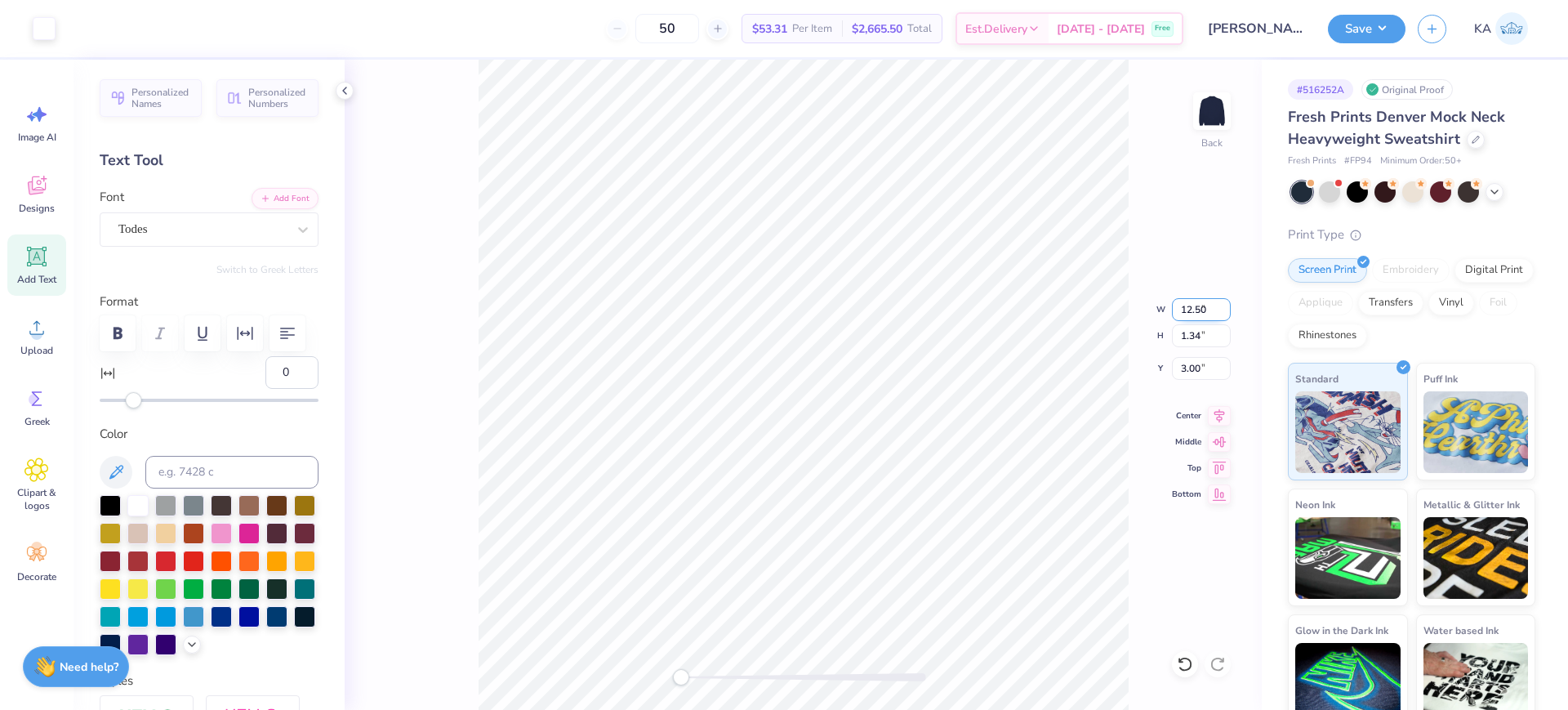
type input "3.01"
type input "12.62"
type input "1.34"
type input "3.00"
click at [1205, 304] on input "12.62" at bounding box center [1201, 310] width 58 height 23
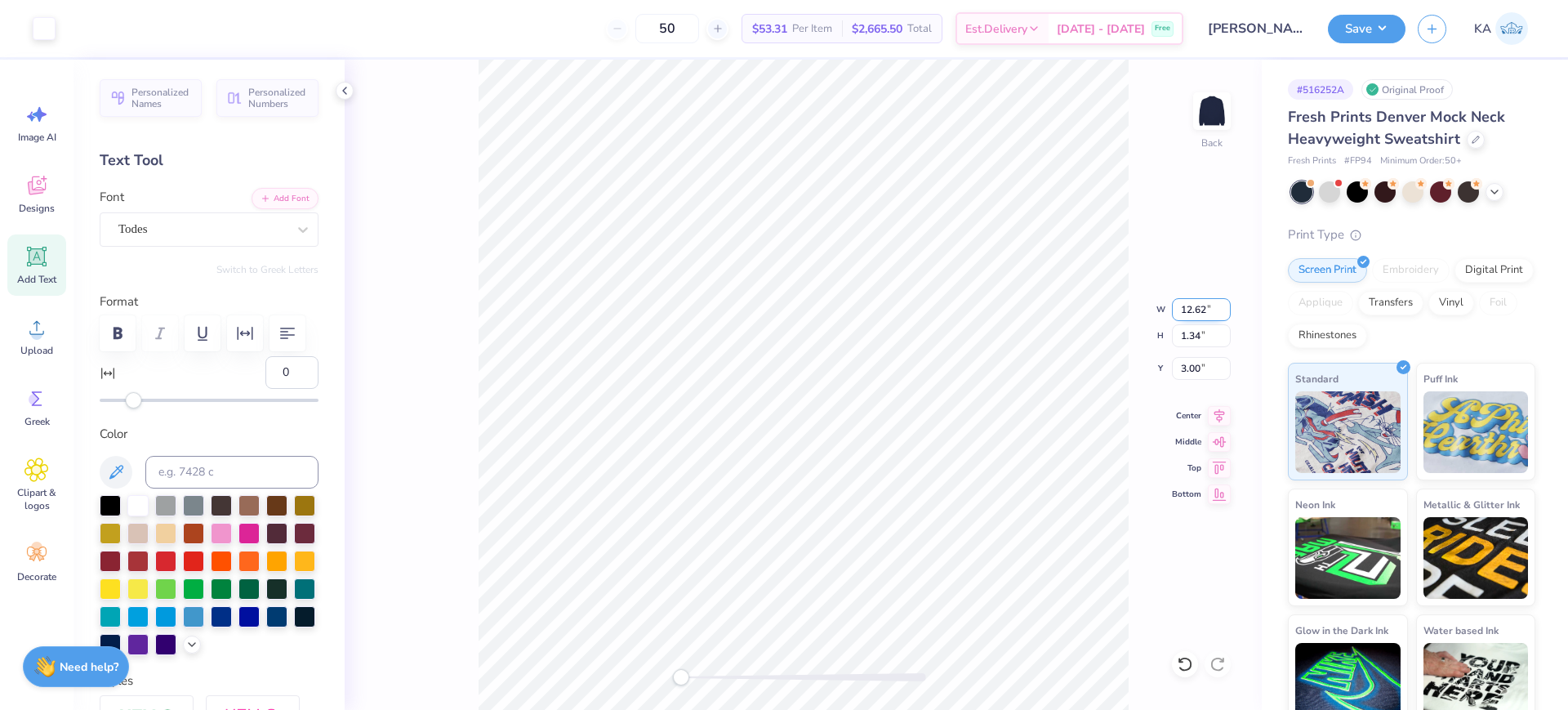
click at [1204, 313] on input "12.62" at bounding box center [1201, 310] width 58 height 23
drag, startPoint x: 1206, startPoint y: 310, endPoint x: 1197, endPoint y: 309, distance: 9.1
click at [1197, 309] on input "12.62" at bounding box center [1201, 310] width 58 height 23
type input "12.28"
type input "1.31"
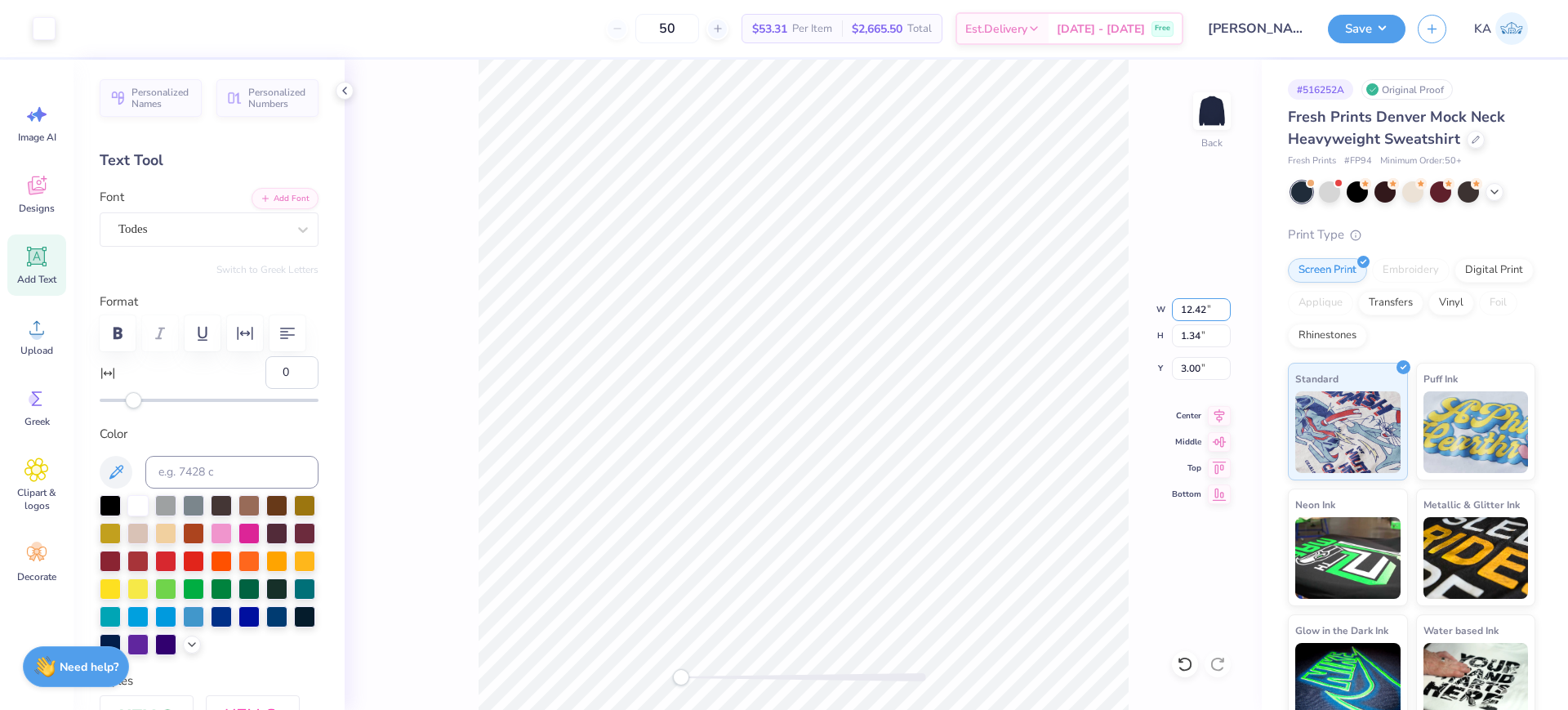
type input "3.02"
click at [1204, 303] on input "12.28" at bounding box center [1201, 310] width 58 height 23
type input "12.48"
type input "1.33"
type input "3.01"
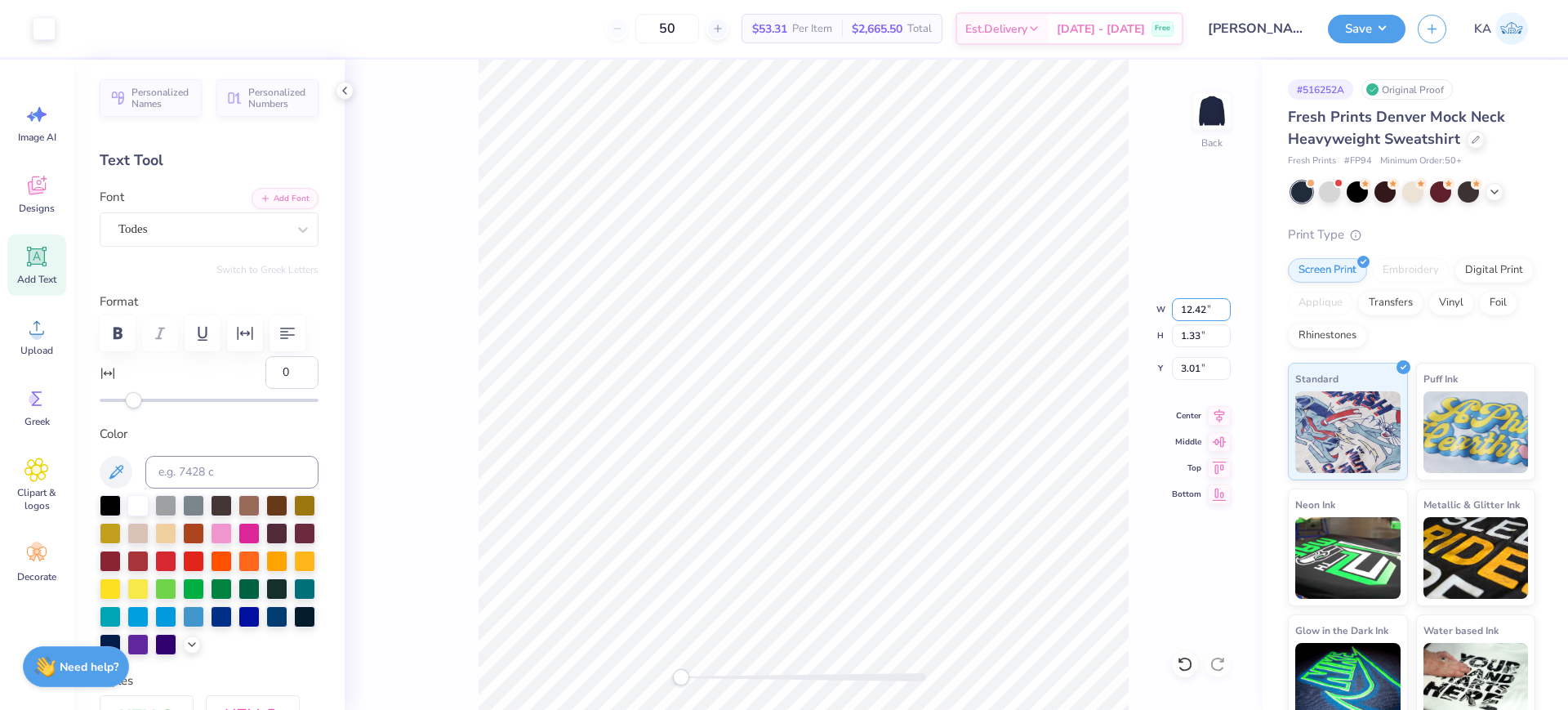
type input "12.38"
type input "1.32"
click at [1207, 311] on input "12.38" at bounding box center [1201, 310] width 58 height 23
type input "12.58"
type input "1.34"
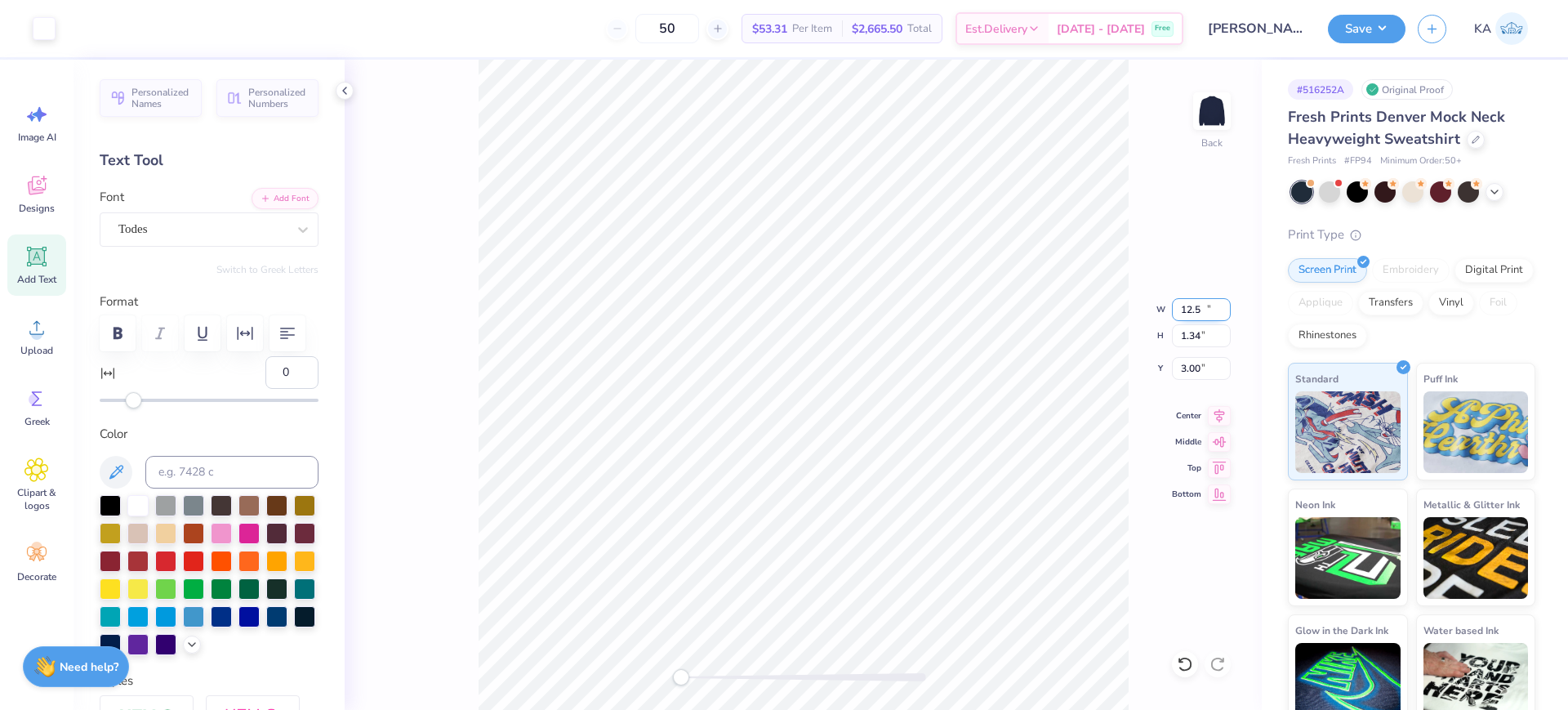
type input "3.00"
click at [430, 89] on div "Back" at bounding box center [804, 385] width 917 height 651
click at [1224, 313] on input "12.57" at bounding box center [1201, 310] width 58 height 23
click at [1224, 313] on input "12.56" at bounding box center [1201, 310] width 58 height 23
click at [1224, 313] on input "12.55" at bounding box center [1201, 310] width 58 height 23
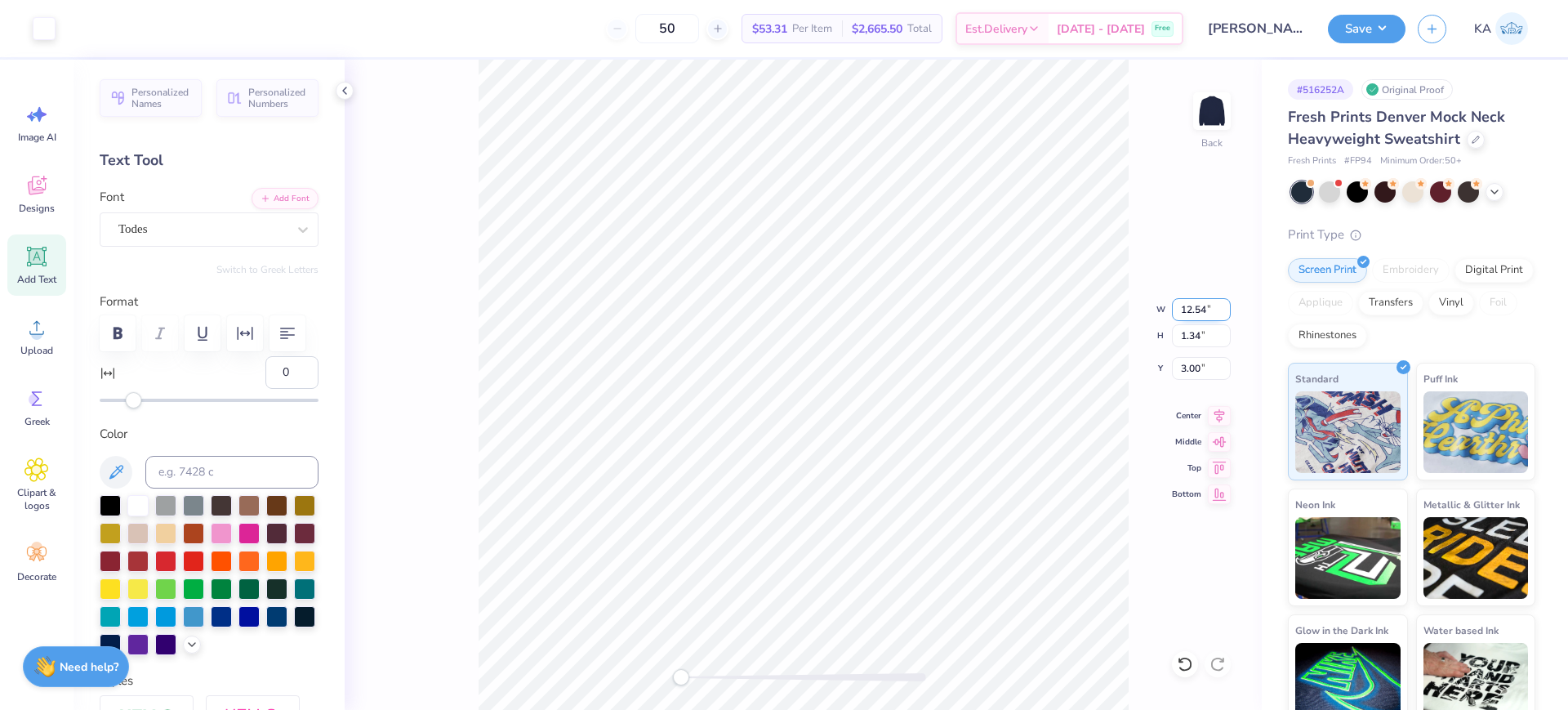
click at [1224, 313] on input "12.54" at bounding box center [1201, 310] width 58 height 23
click at [1224, 313] on input "12.53" at bounding box center [1201, 310] width 58 height 23
click at [1222, 314] on input "12.52" at bounding box center [1201, 310] width 58 height 23
click at [1222, 314] on input "12.51" at bounding box center [1201, 310] width 58 height 23
click at [1222, 314] on input "12.5" at bounding box center [1201, 310] width 58 height 23
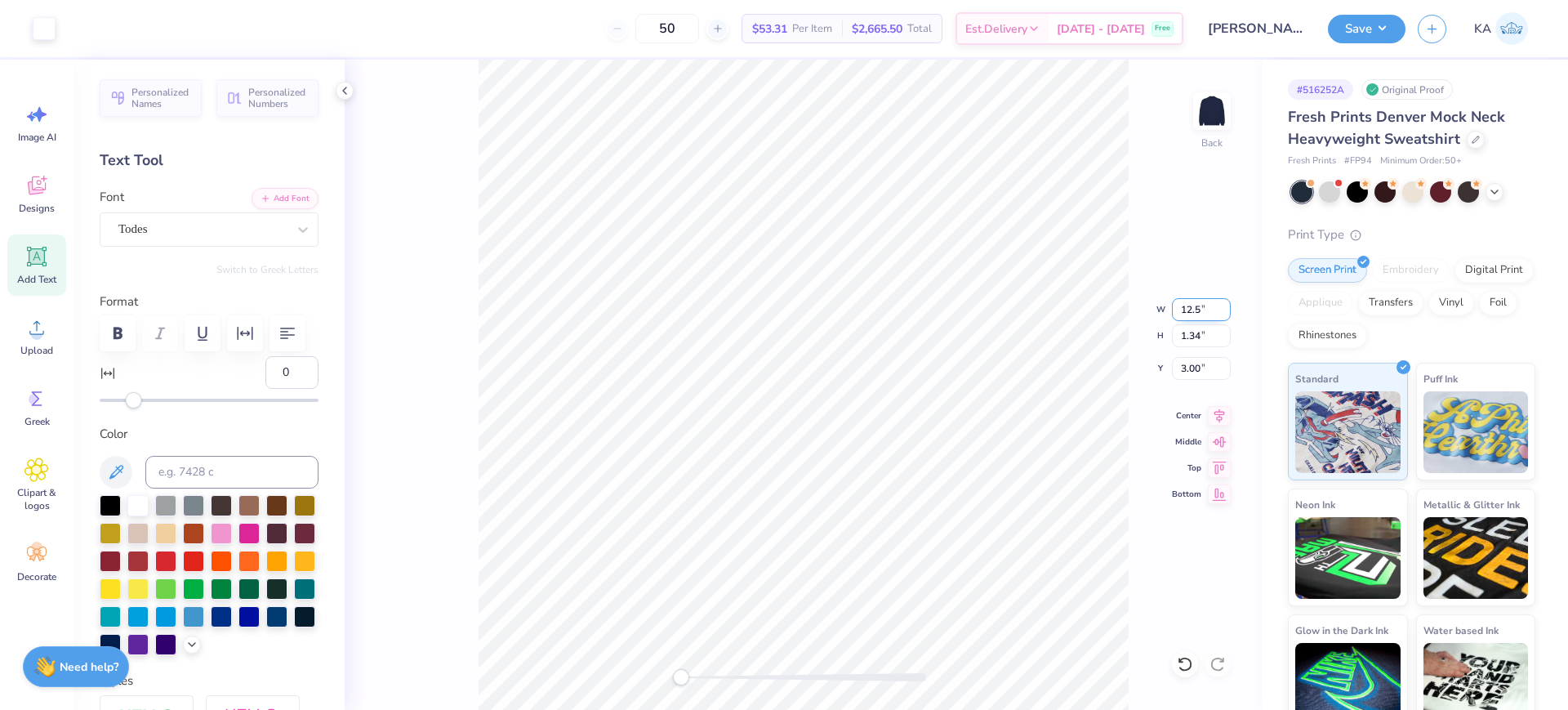
type input "12.44"
type input "1.32"
type input "3.01"
click at [1207, 310] on input "12.44" at bounding box center [1201, 310] width 58 height 23
type input "12.45"
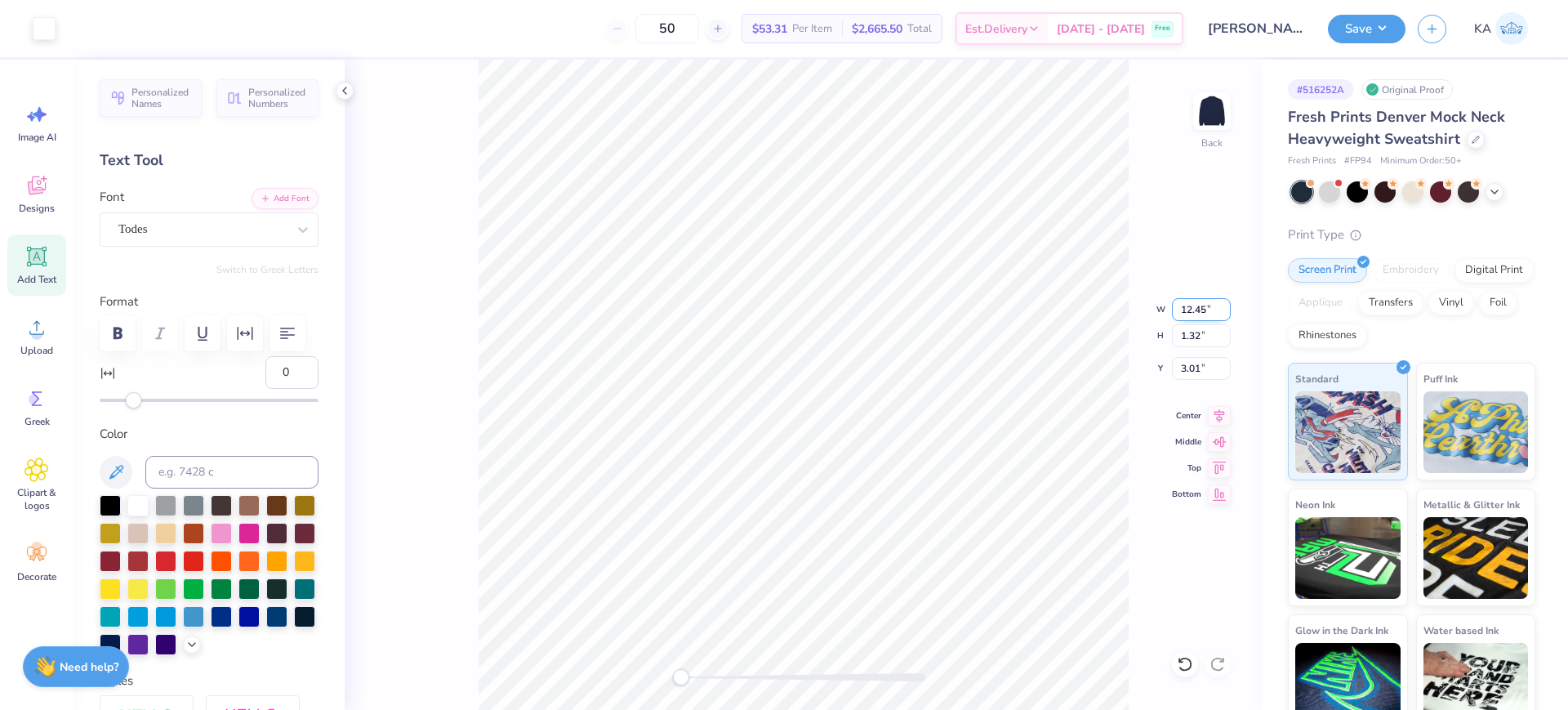
drag, startPoint x: 1206, startPoint y: 305, endPoint x: 1195, endPoint y: 307, distance: 11.2
click at [1195, 307] on input "12.45" at bounding box center [1201, 310] width 58 height 23
type input "12.53"
type input "1.33"
type input "12.50"
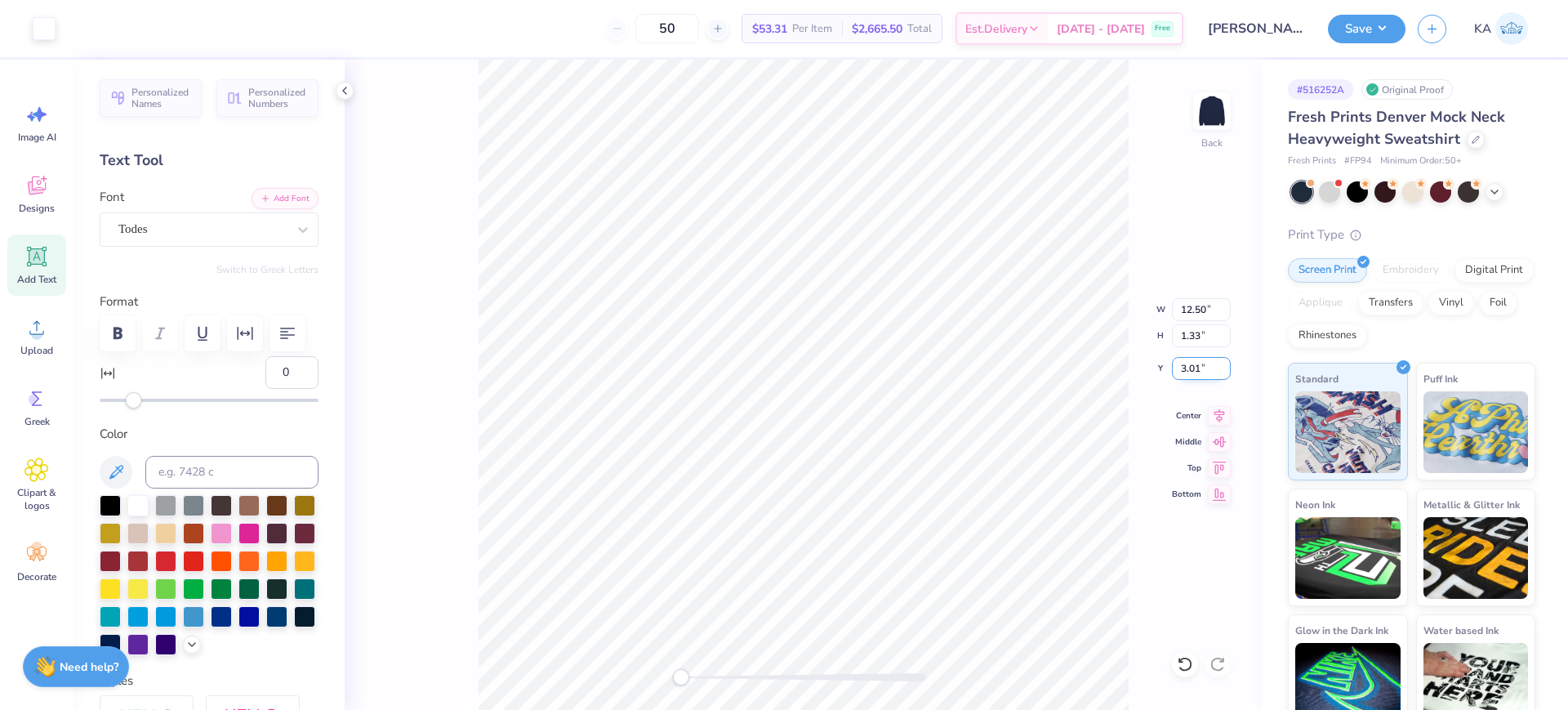
drag, startPoint x: 1200, startPoint y: 367, endPoint x: 1179, endPoint y: 367, distance: 21.0
click at [1179, 367] on input "3.01" at bounding box center [1201, 368] width 58 height 23
type input "3.00"
click at [1222, 411] on icon at bounding box center [1220, 413] width 11 height 14
click at [1381, 29] on button "Save" at bounding box center [1366, 26] width 77 height 29
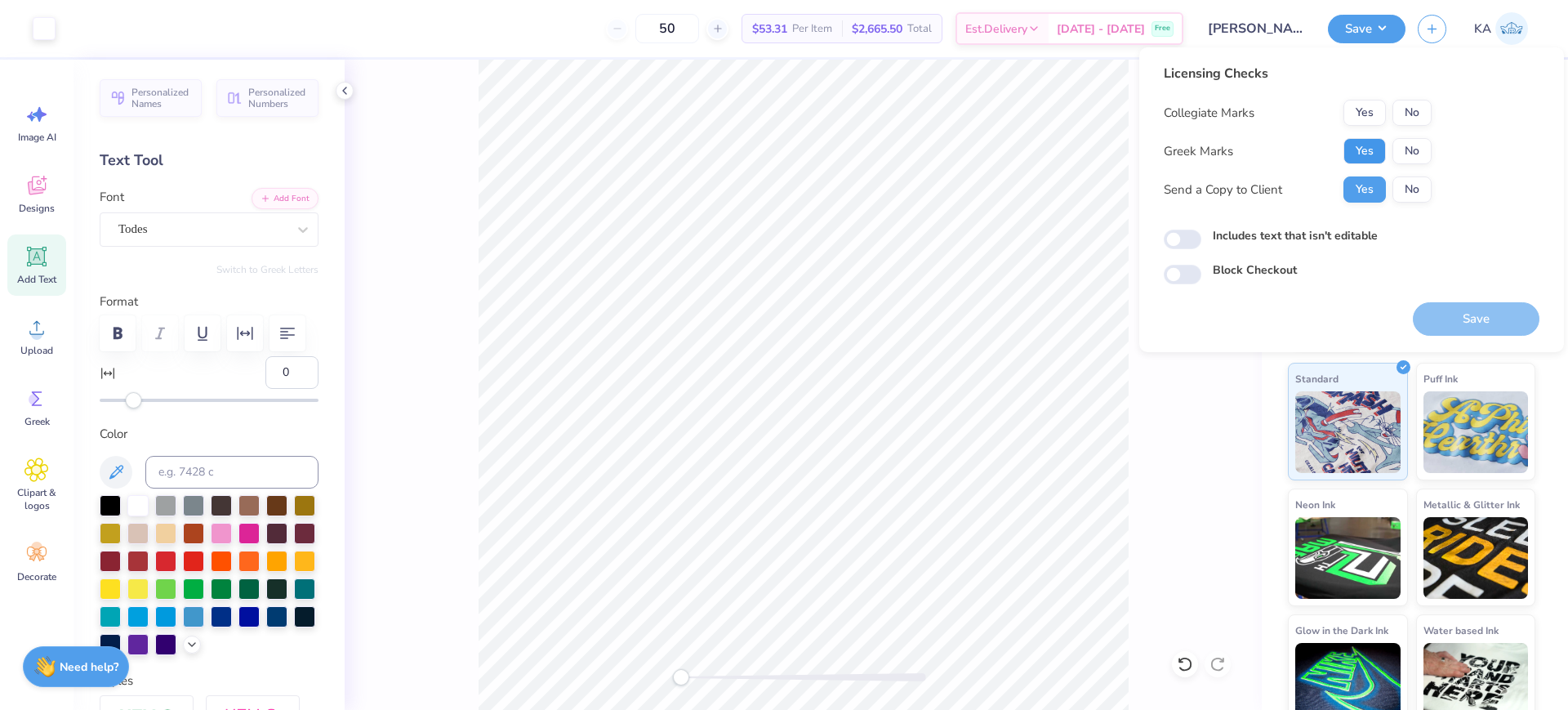
click at [1374, 144] on button "Yes" at bounding box center [1364, 151] width 43 height 26
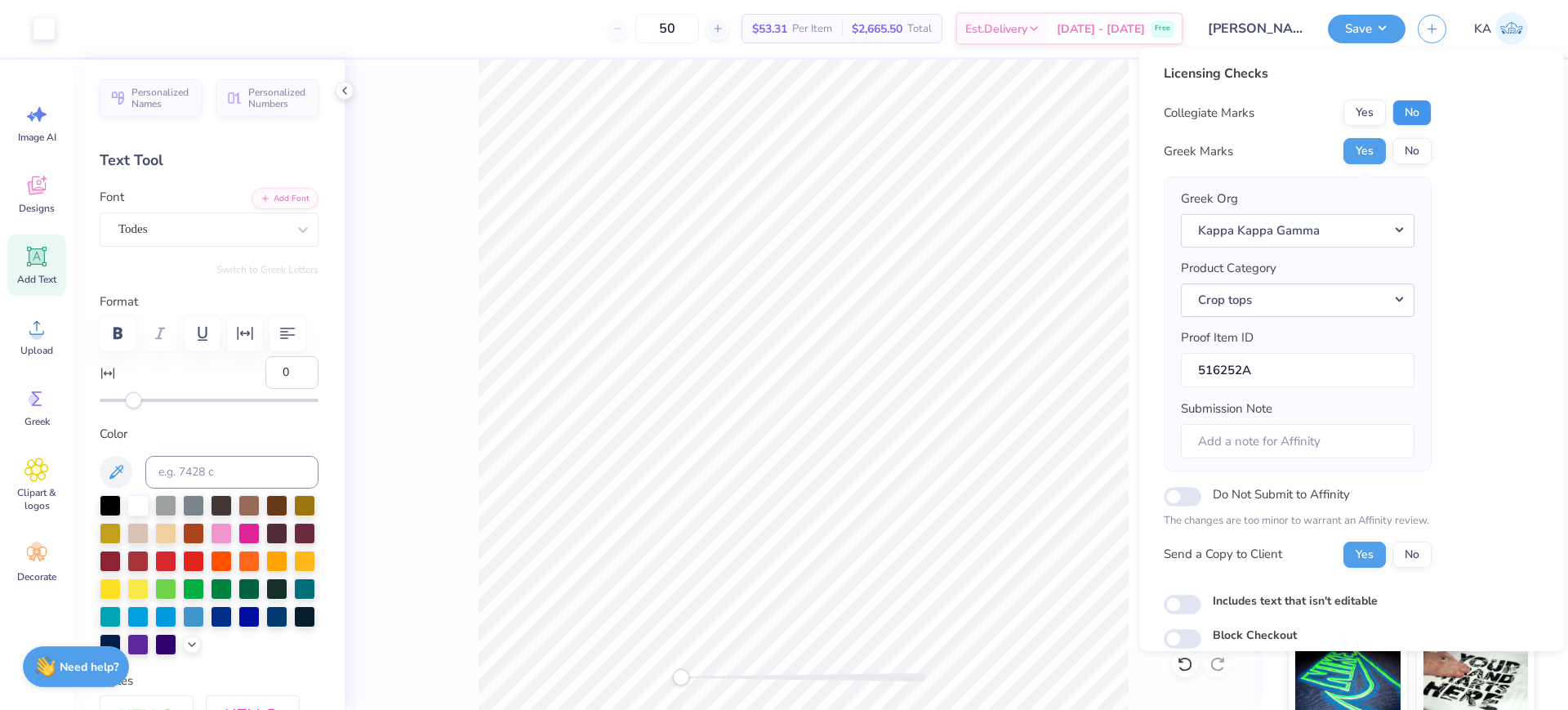
click at [1410, 113] on button "No" at bounding box center [1413, 113] width 40 height 26
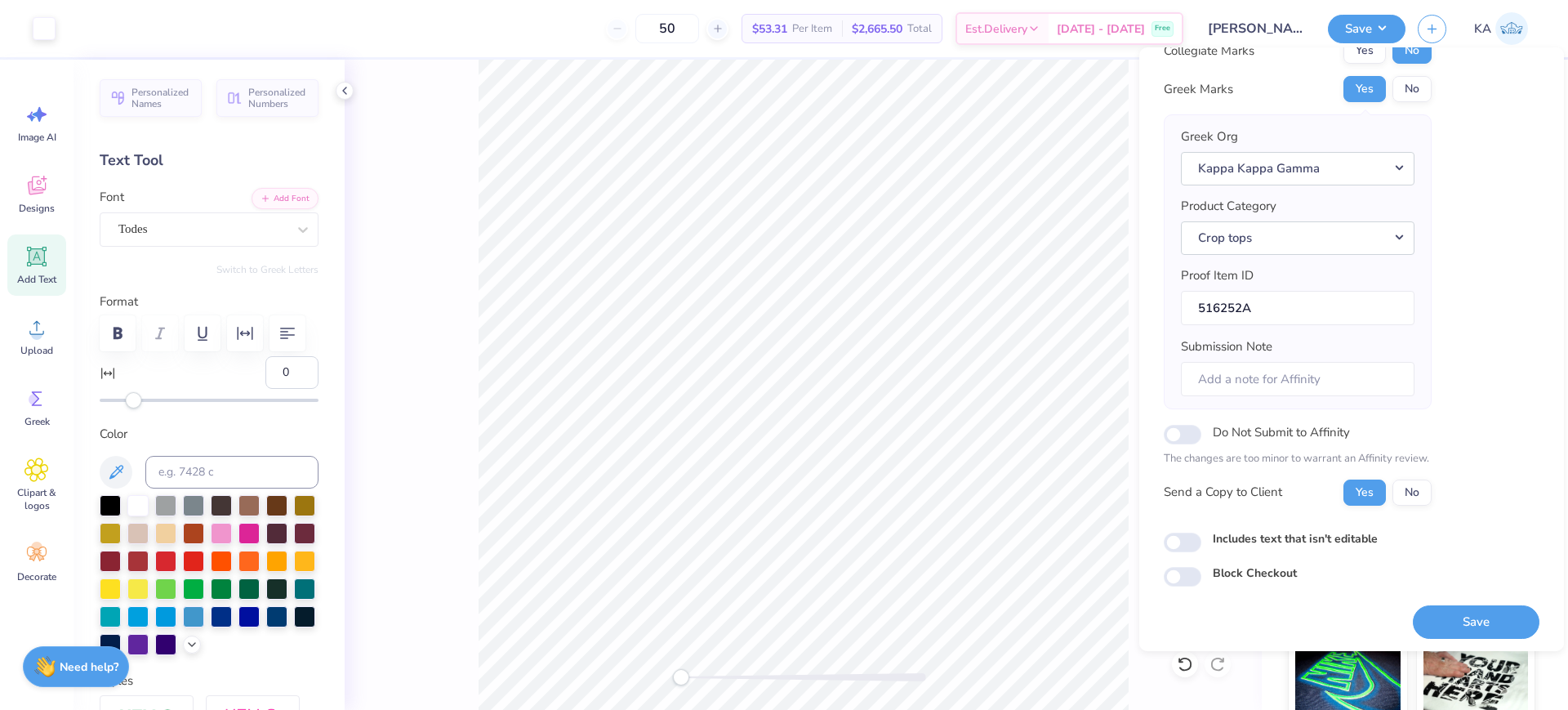
scroll to position [65, 0]
click at [1430, 617] on button "Save" at bounding box center [1476, 621] width 127 height 34
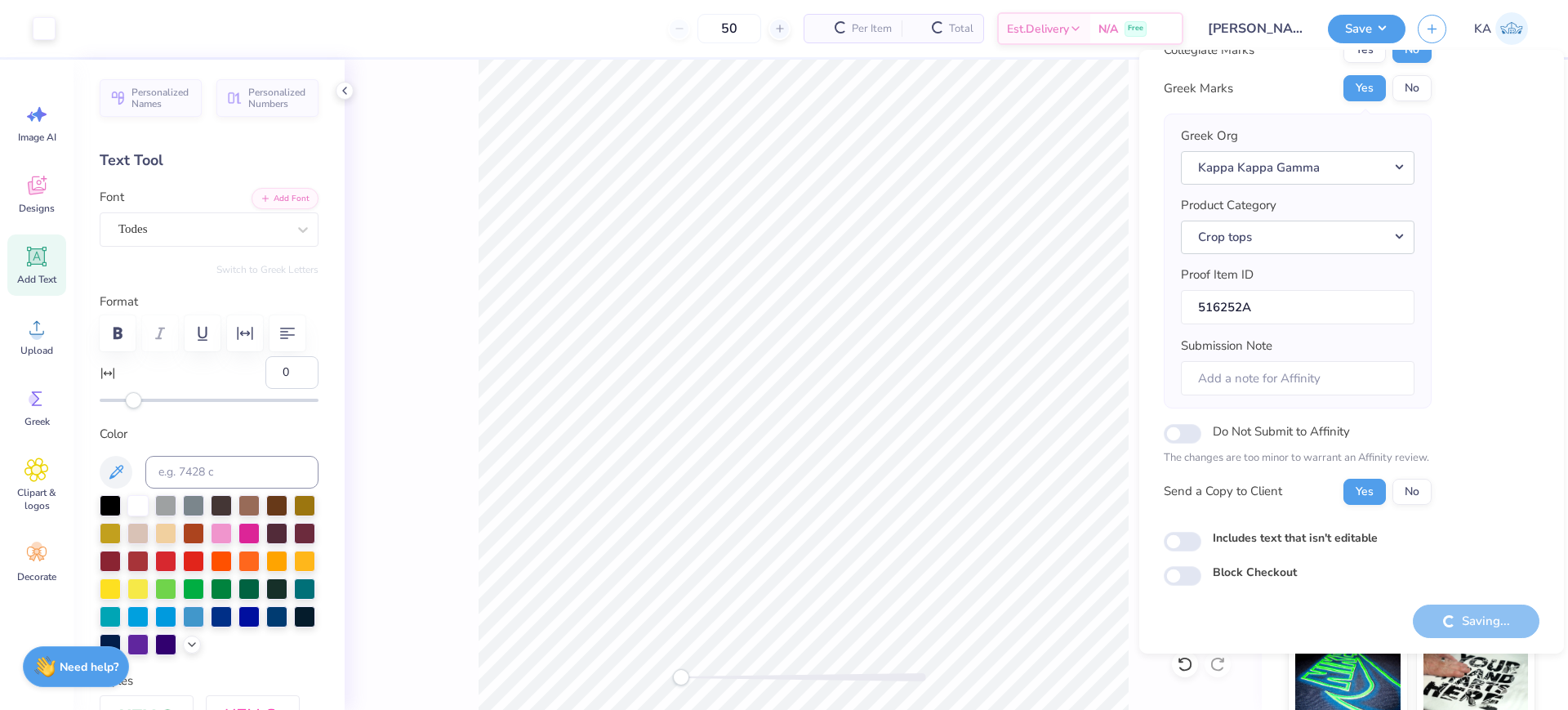
drag, startPoint x: 499, startPoint y: 32, endPoint x: 1364, endPoint y: 280, distance: 899.8
click at [1313, 261] on div "Greek Org Kappa Kappa Gamma Product Category Crop tops Proof Item ID 516252A Su…" at bounding box center [1298, 261] width 233 height 269
click at [1351, 234] on button "Crop tops" at bounding box center [1298, 237] width 233 height 34
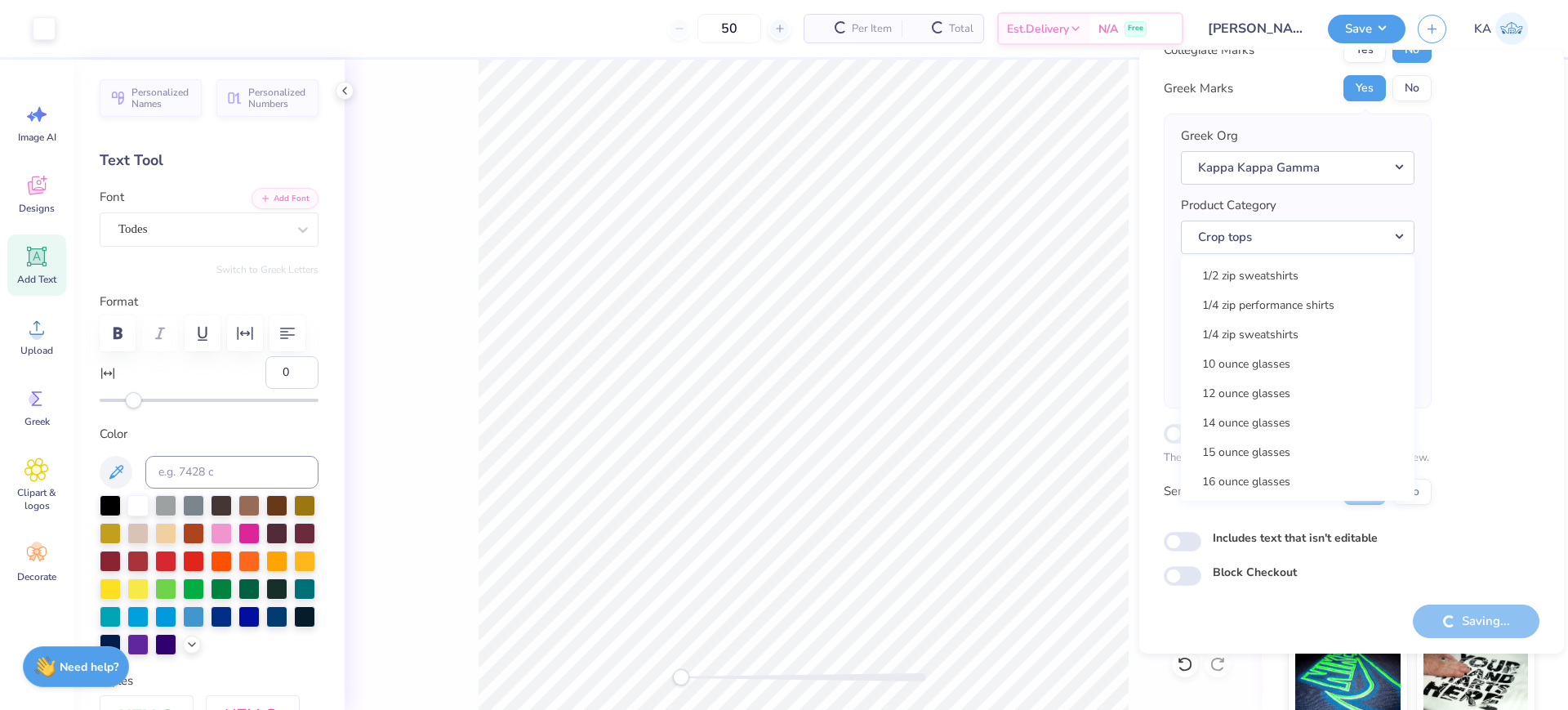
click at [1459, 444] on div "Licensing Checks Collegiate Marks Yes No Greek Marks Yes No Greek Org Kappa Kap…" at bounding box center [1351, 294] width 376 height 585
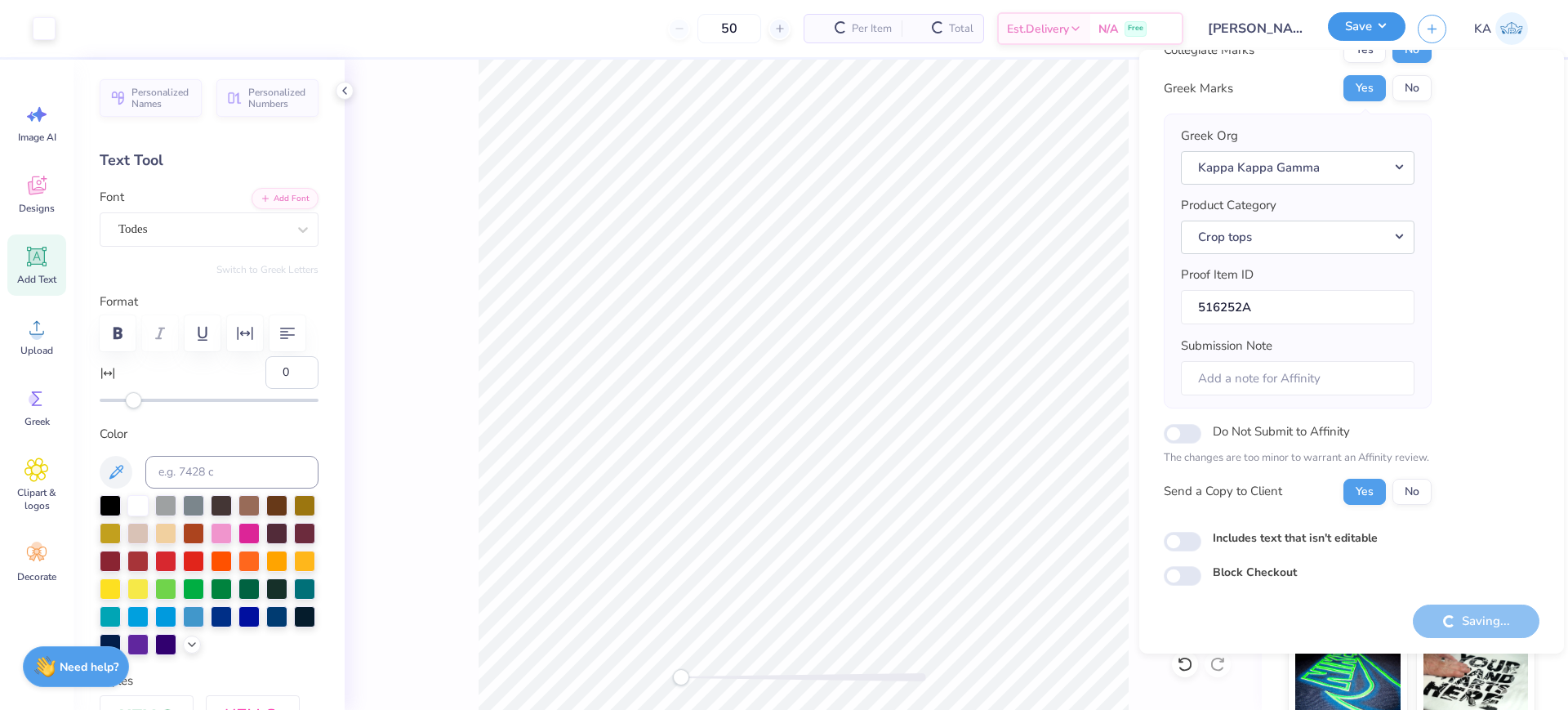
click at [1389, 25] on button "Save" at bounding box center [1366, 26] width 77 height 29
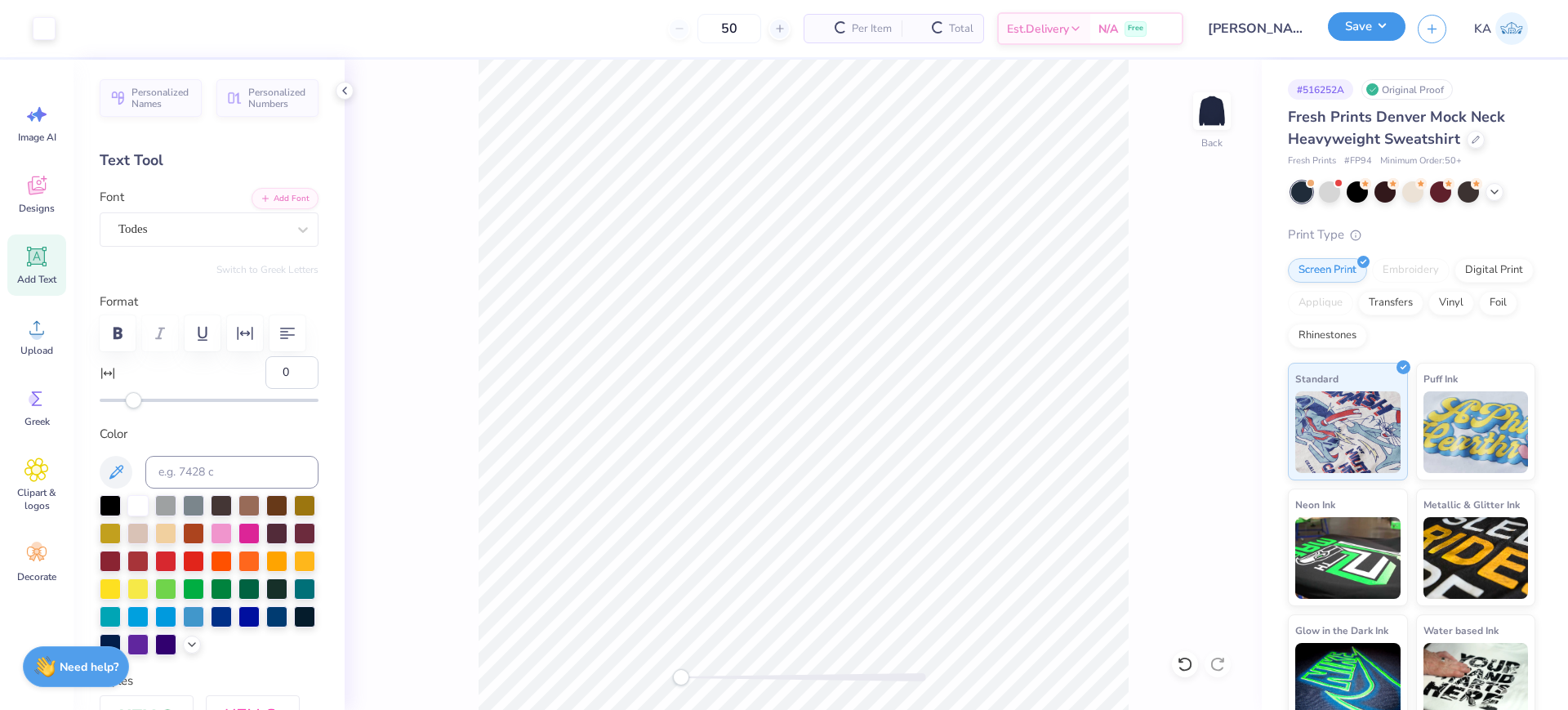
click at [1389, 25] on button "Save" at bounding box center [1366, 26] width 77 height 29
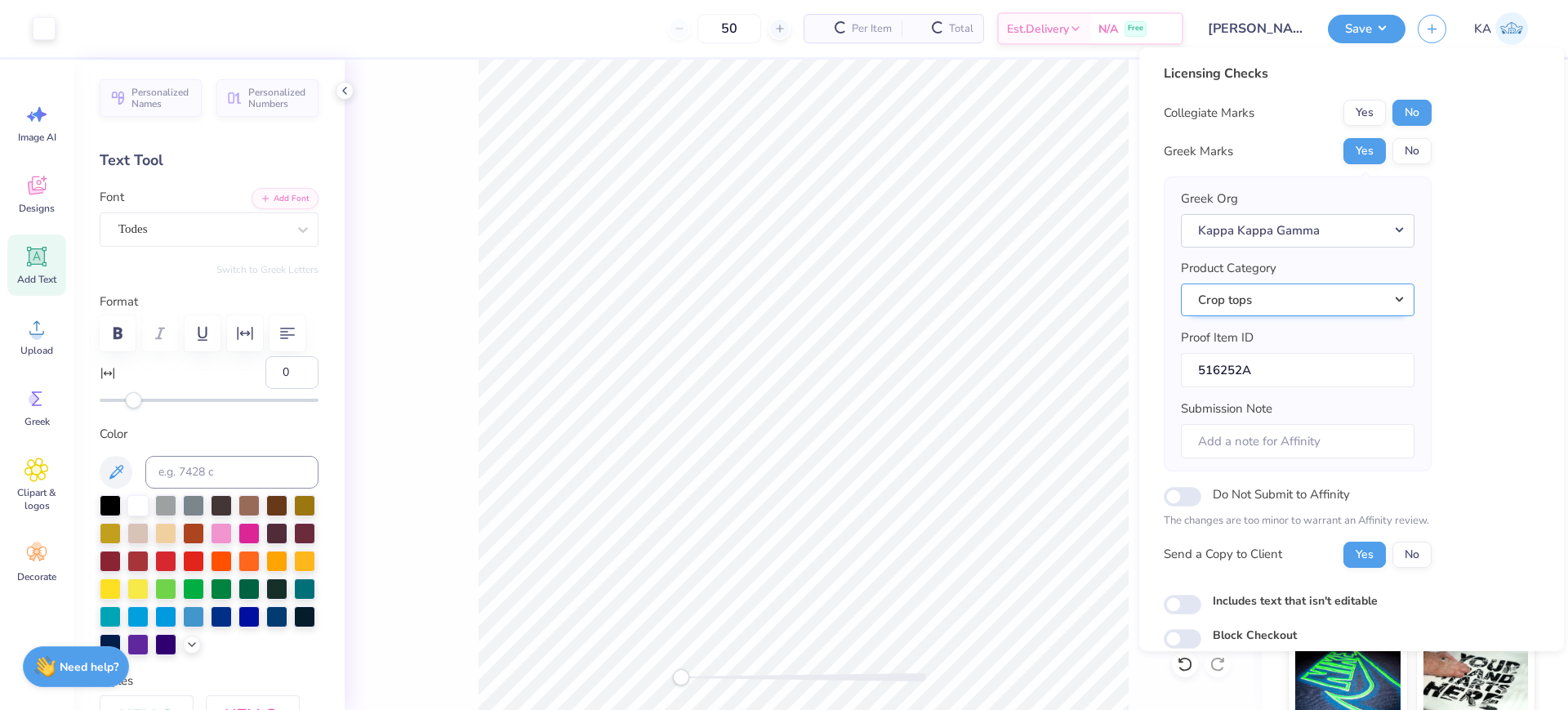
click at [1310, 302] on button "Crop tops" at bounding box center [1298, 301] width 233 height 34
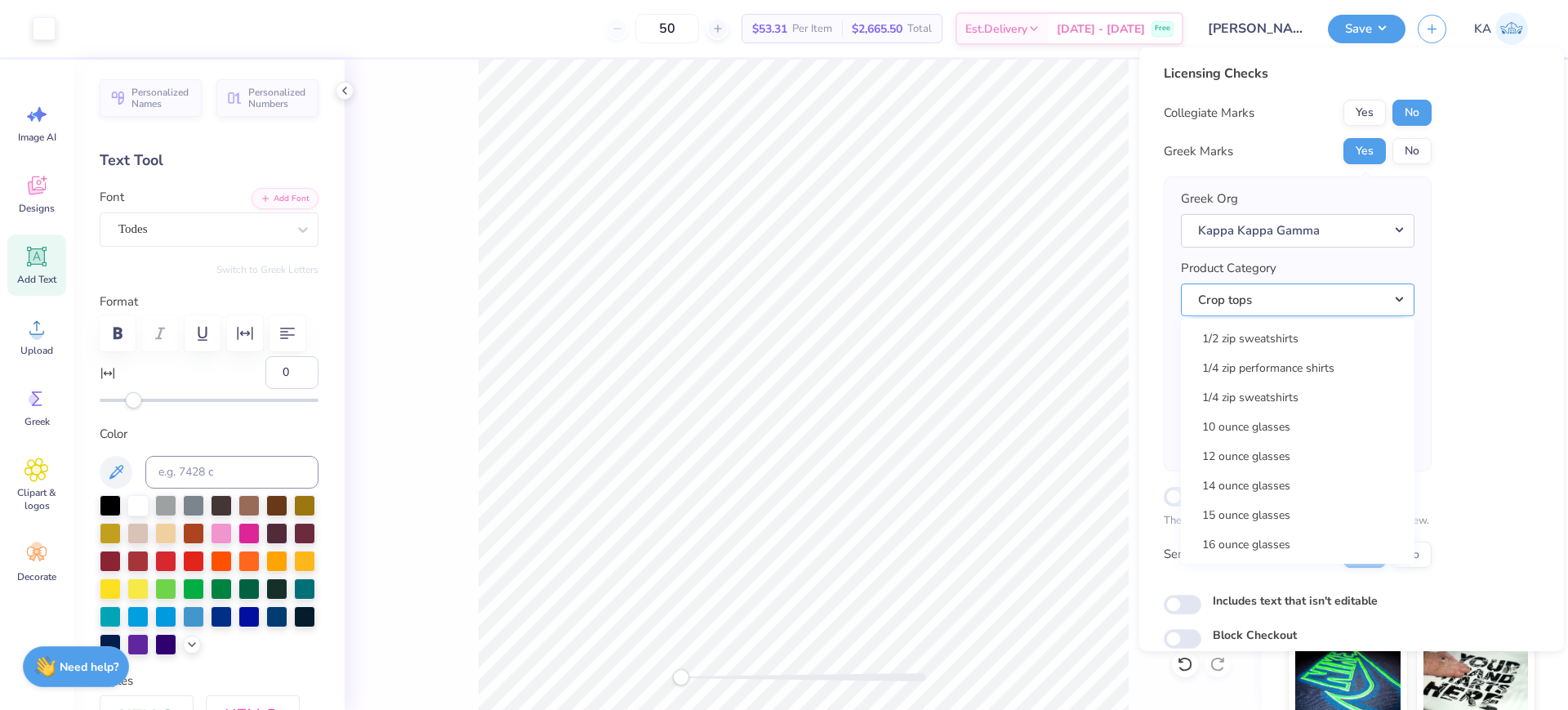
click at [1274, 309] on button "Crop tops" at bounding box center [1298, 301] width 233 height 34
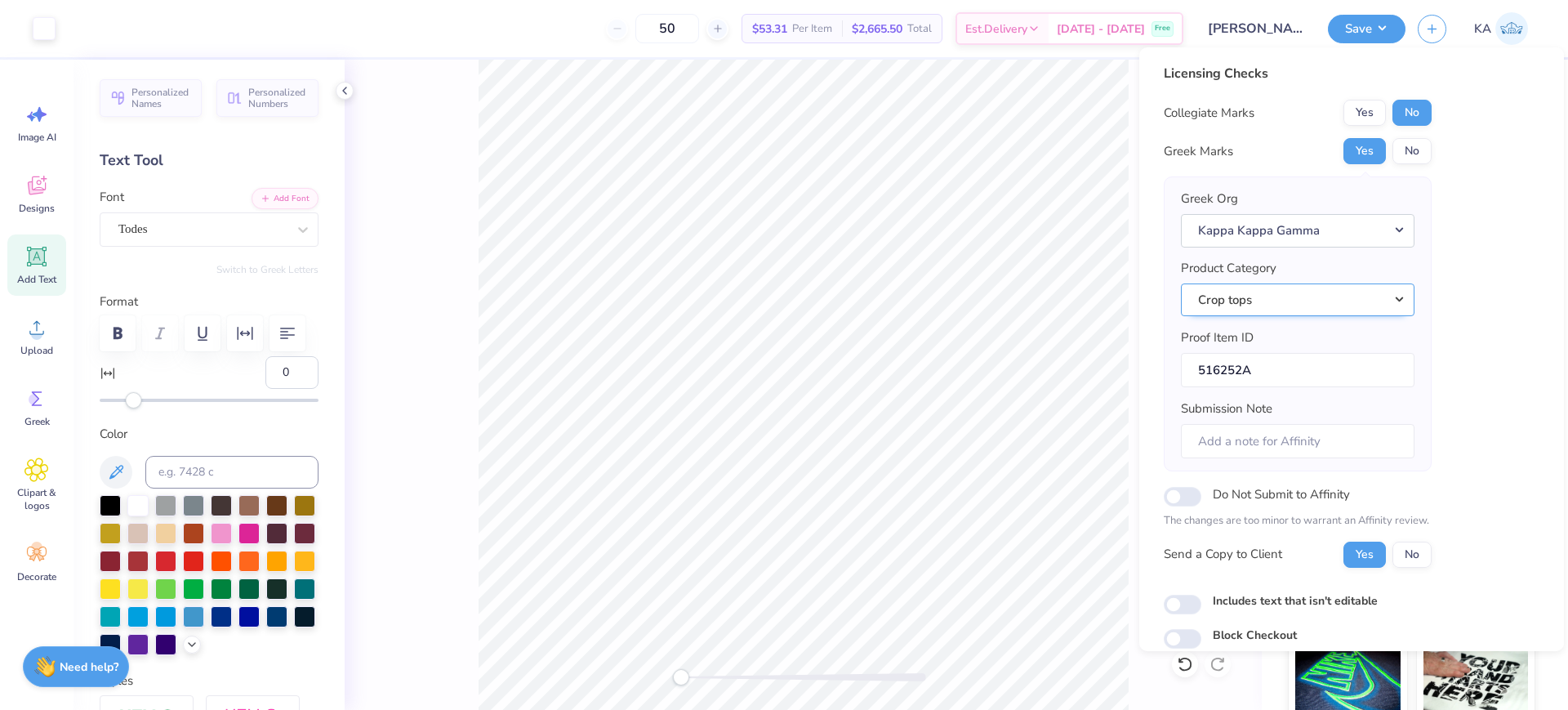
click at [1280, 299] on button "Crop tops" at bounding box center [1298, 301] width 233 height 34
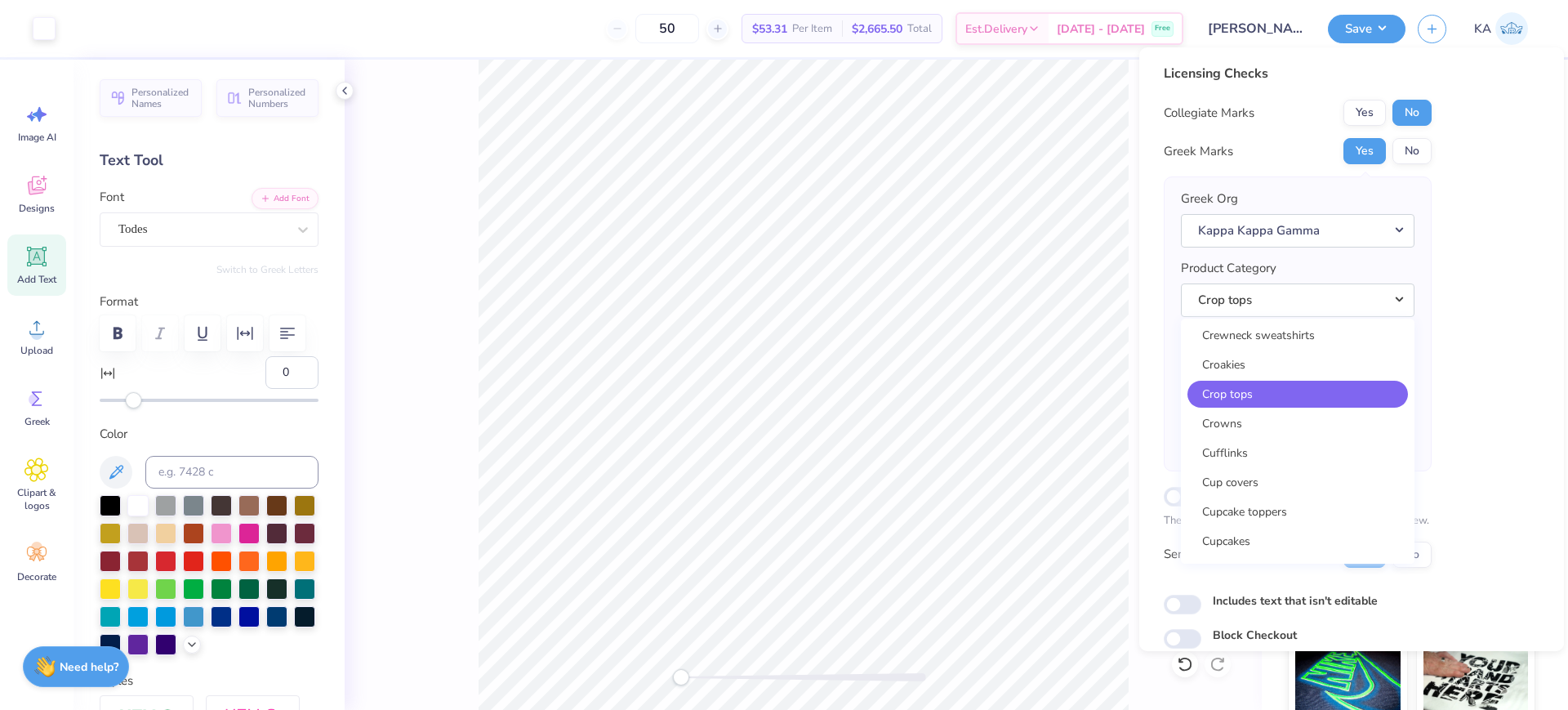
scroll to position [7312, 0]
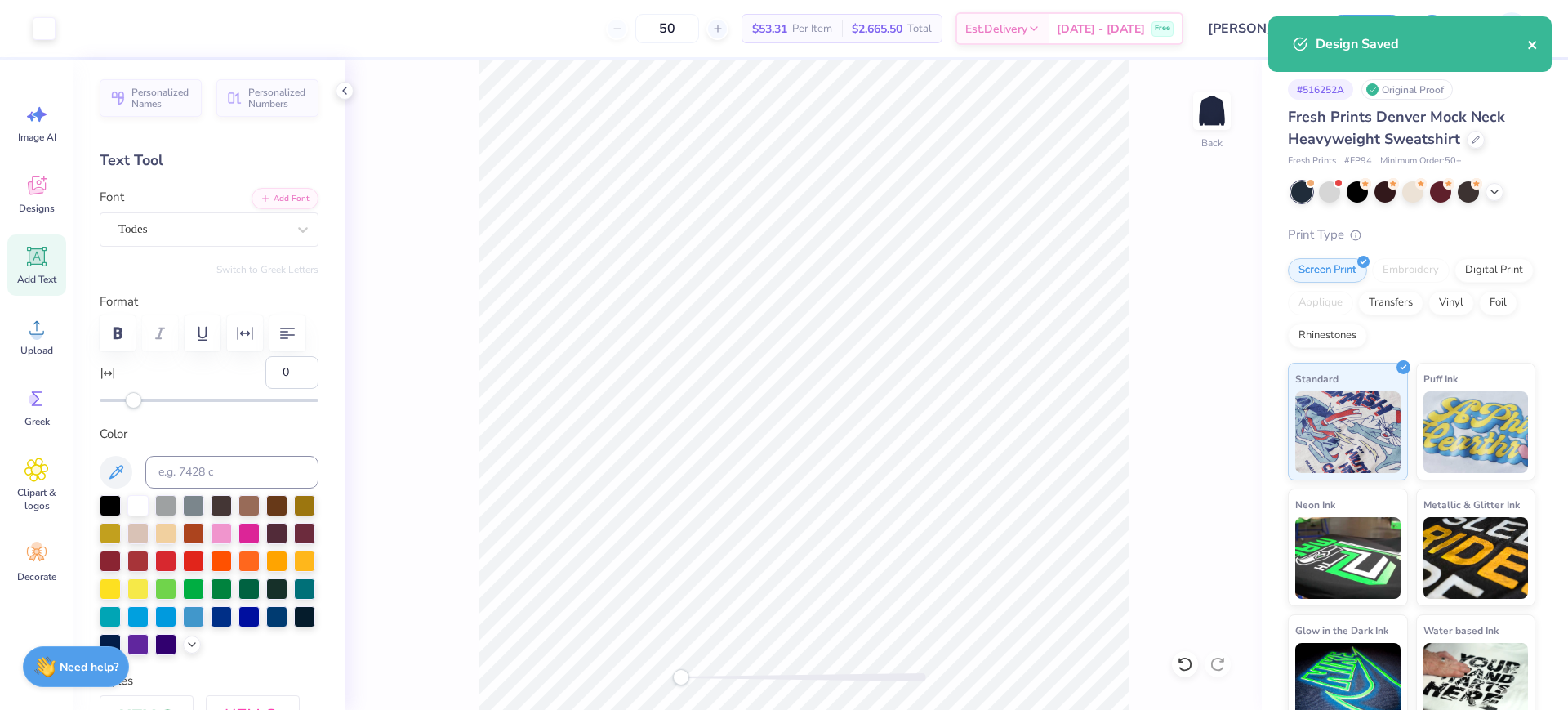
click at [1534, 42] on icon "close" at bounding box center [1532, 44] width 8 height 8
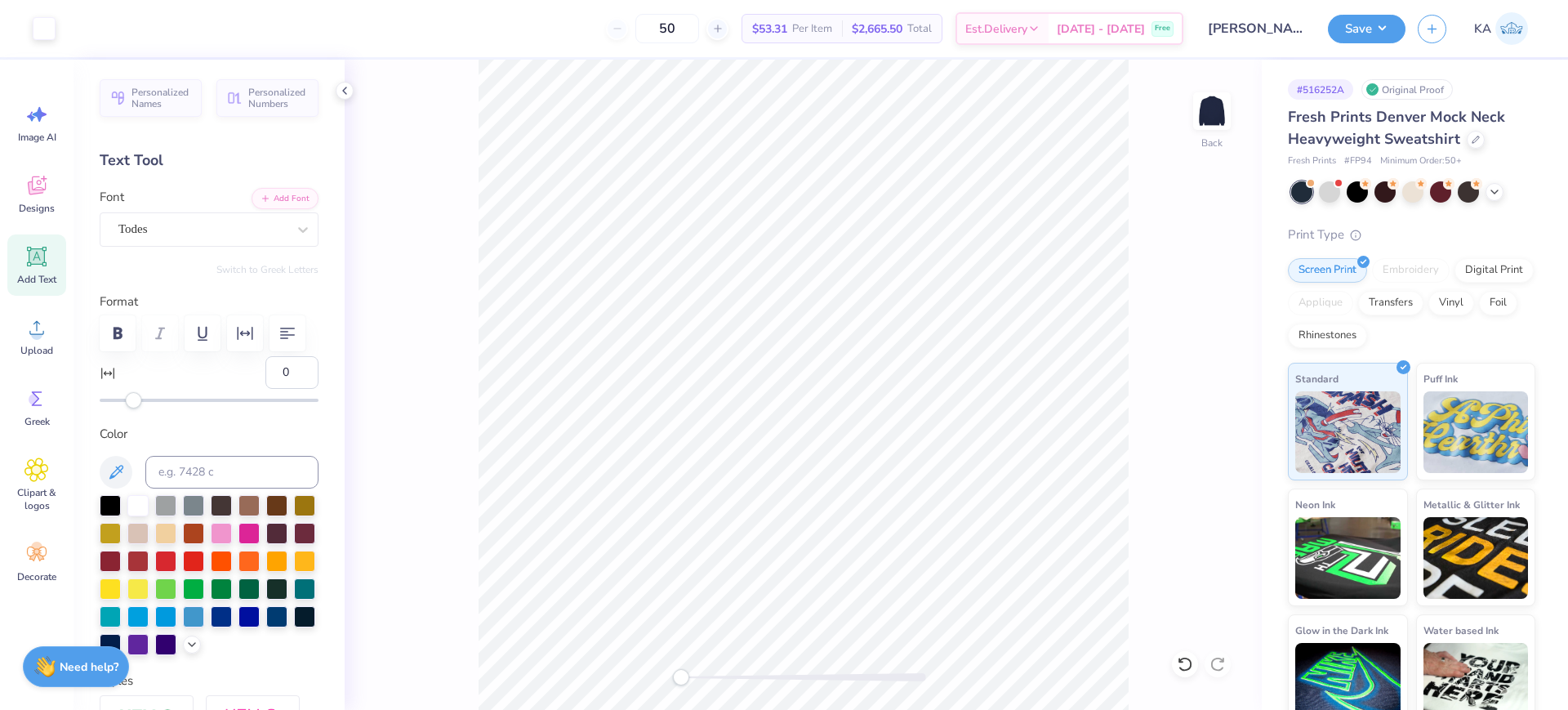
click at [1408, 22] on div "Design Saved" at bounding box center [1410, 49] width 290 height 74
click at [1392, 31] on button "Save" at bounding box center [1366, 26] width 77 height 29
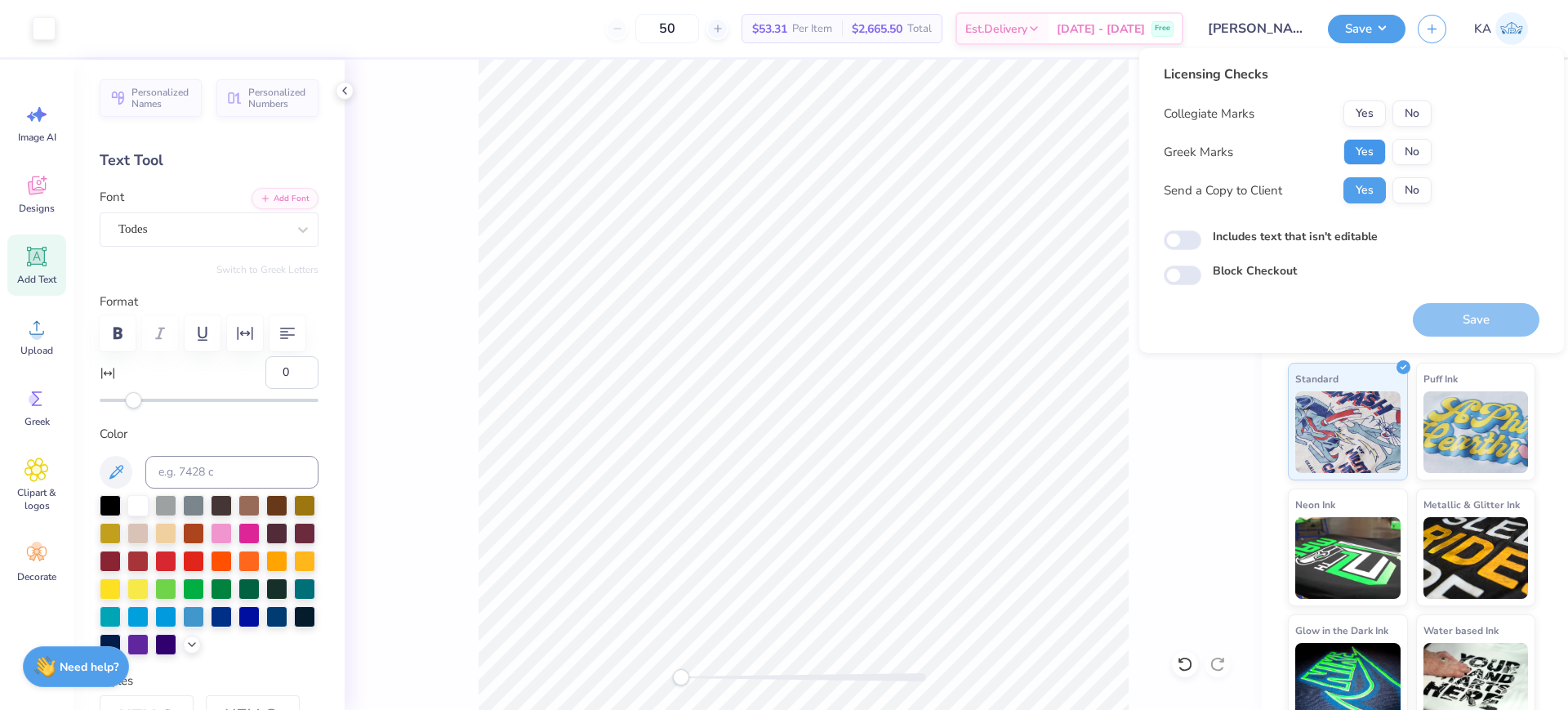
click at [1366, 147] on button "Yes" at bounding box center [1364, 151] width 43 height 26
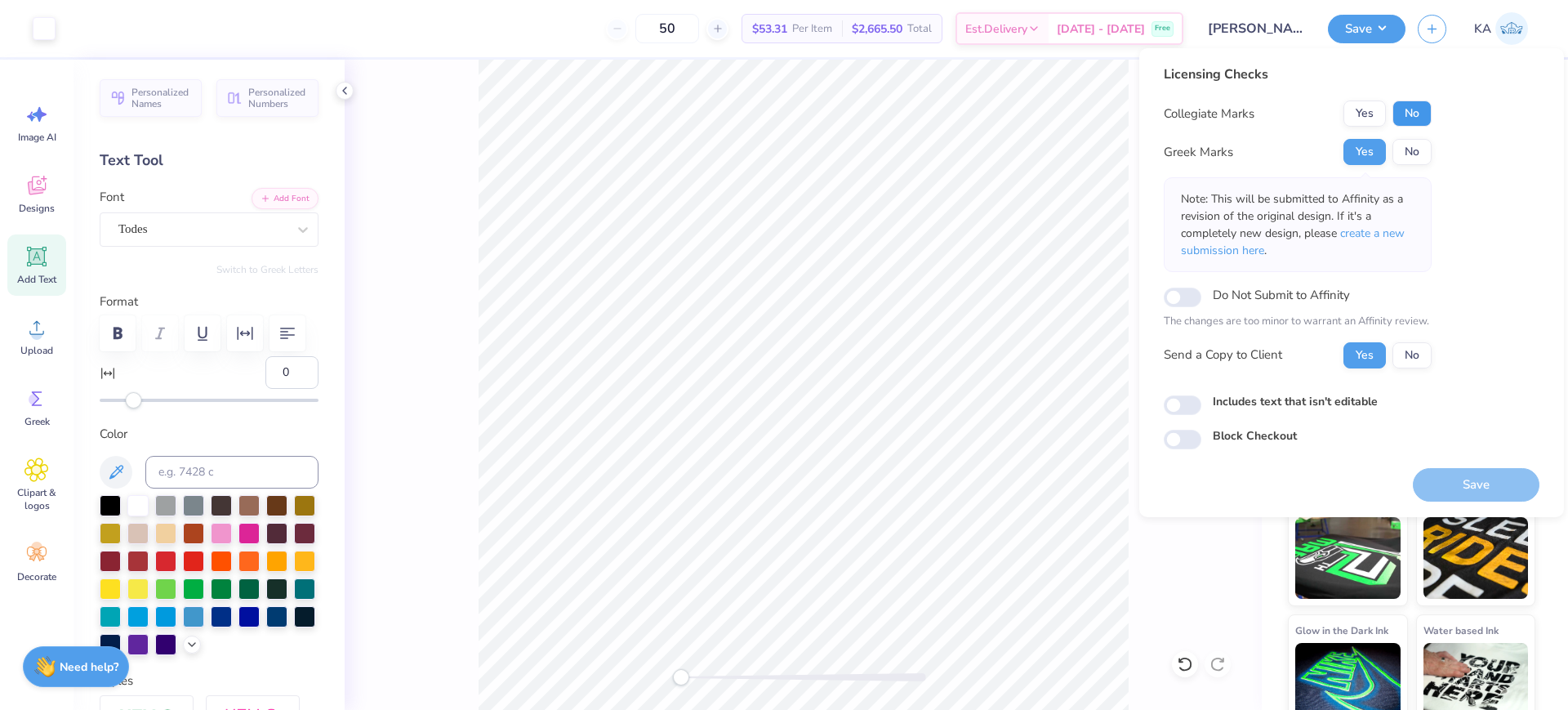
click at [1416, 111] on button "No" at bounding box center [1413, 114] width 40 height 26
click at [1393, 234] on span "create a new submission here" at bounding box center [1293, 241] width 223 height 33
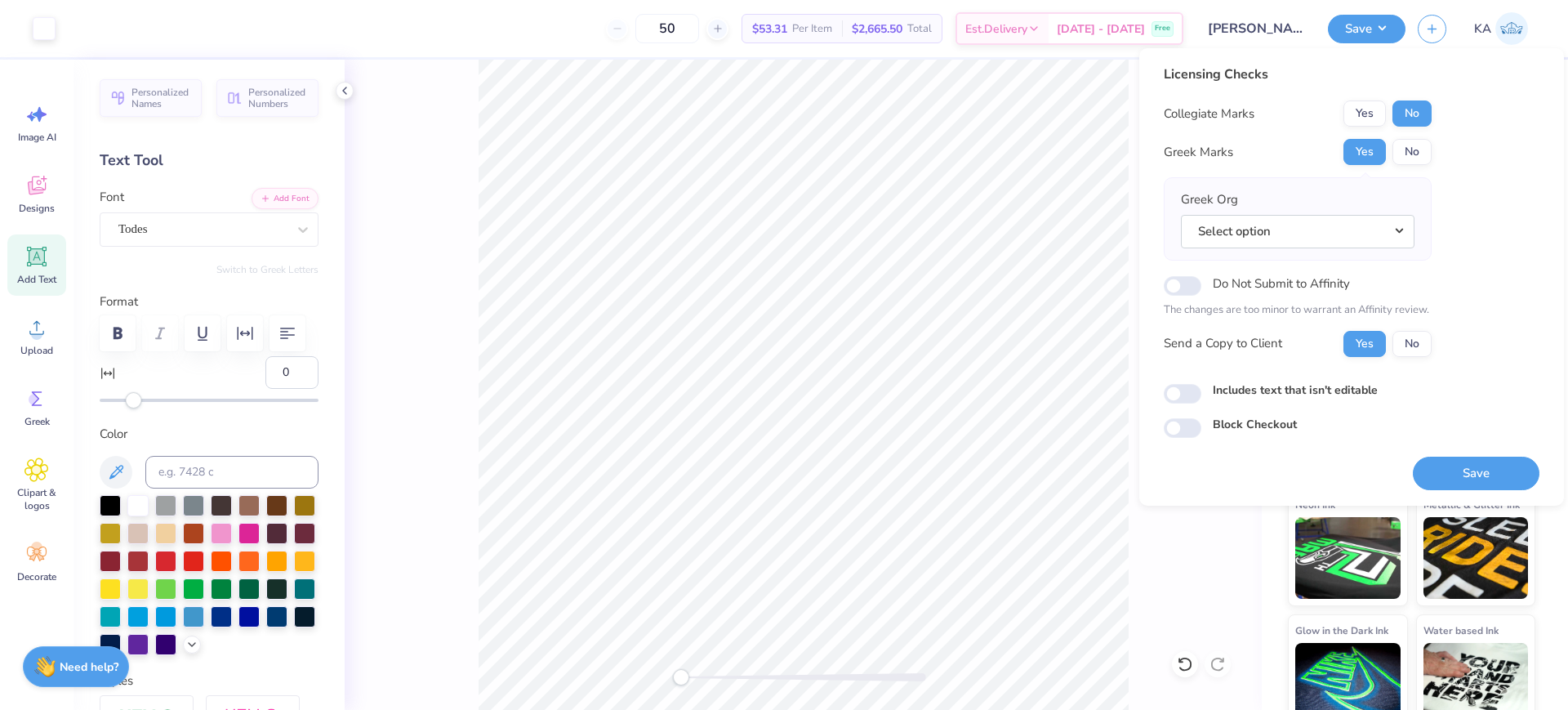
click at [1393, 234] on button "Select option" at bounding box center [1298, 231] width 233 height 34
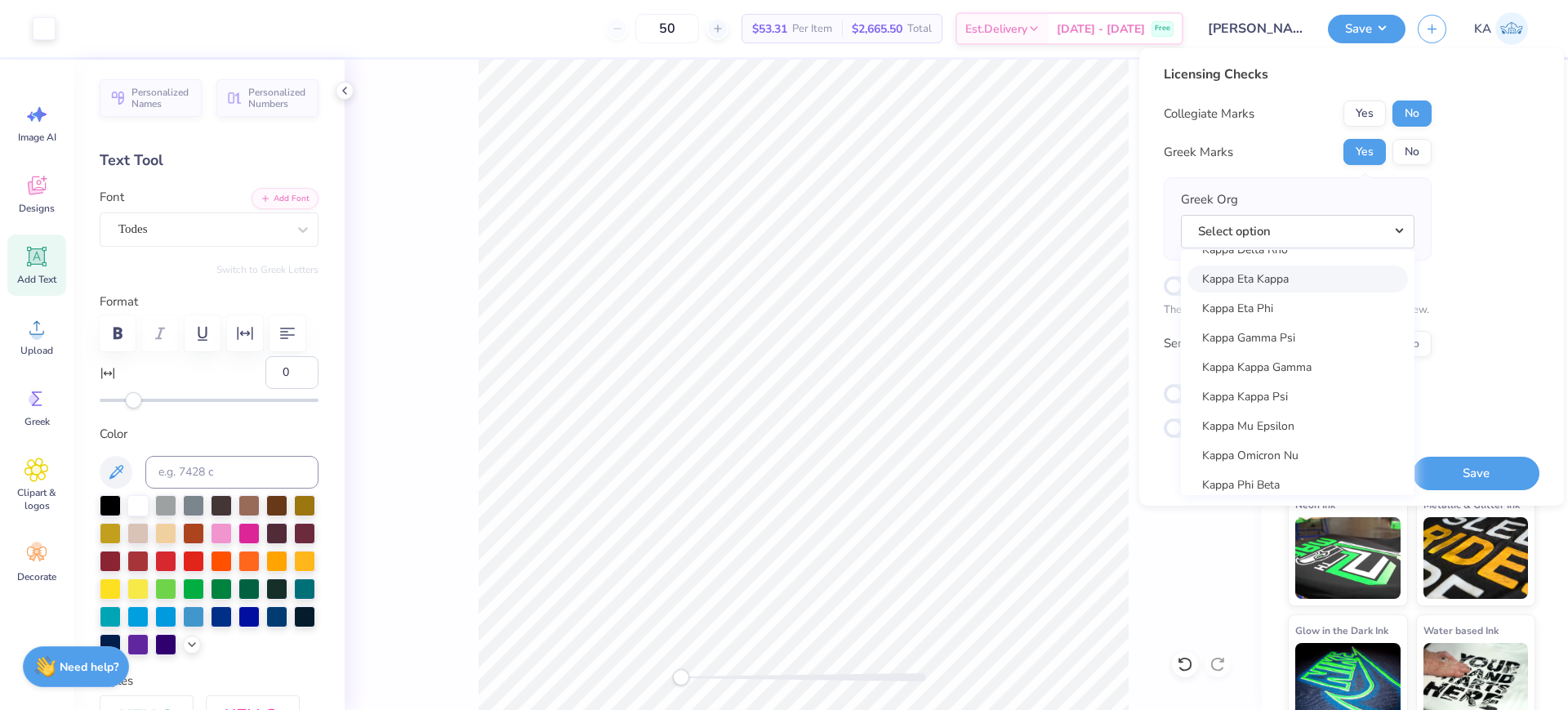
scroll to position [6025, 0]
click at [1290, 364] on link "Kappa Kappa Gamma" at bounding box center [1297, 362] width 220 height 27
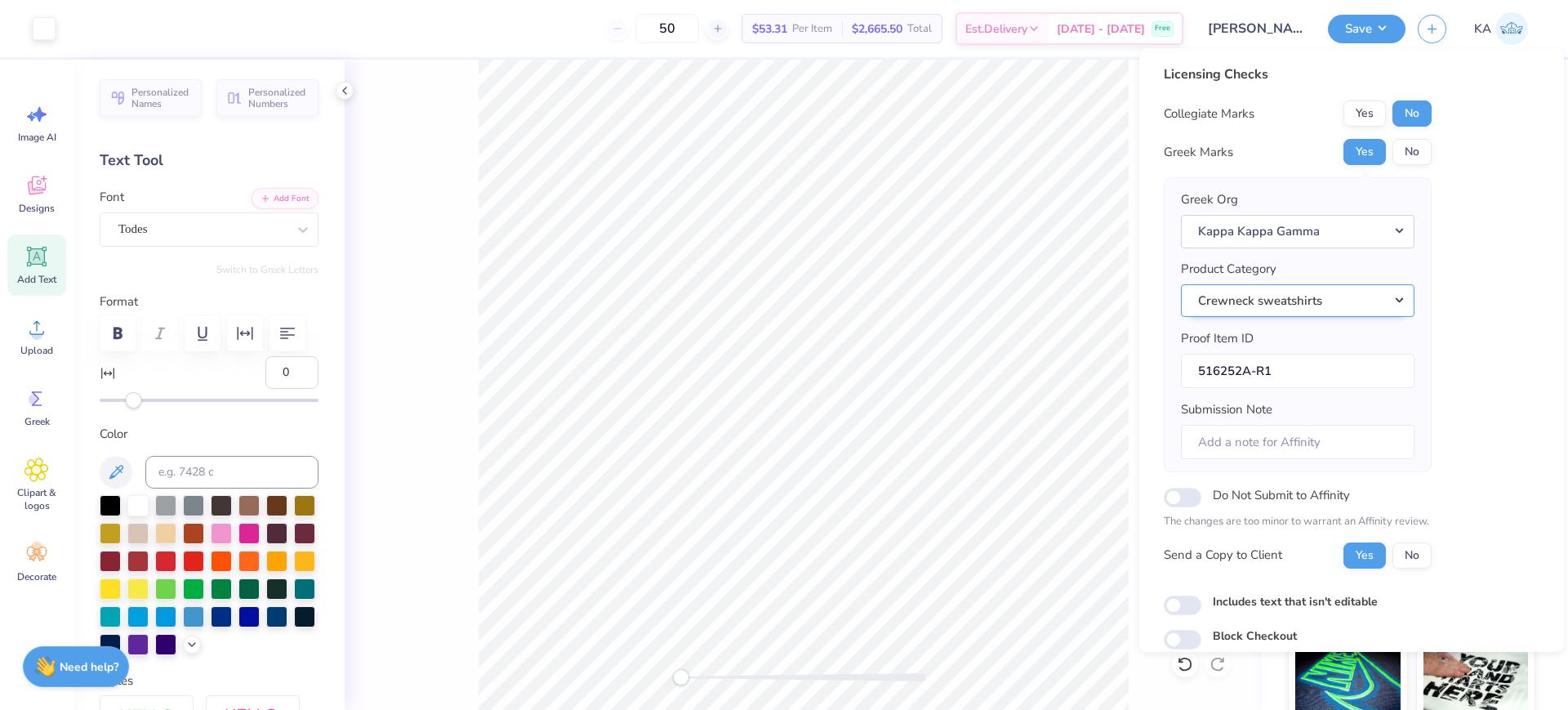
click at [1292, 308] on button "Crewneck sweatshirts" at bounding box center [1298, 302] width 233 height 34
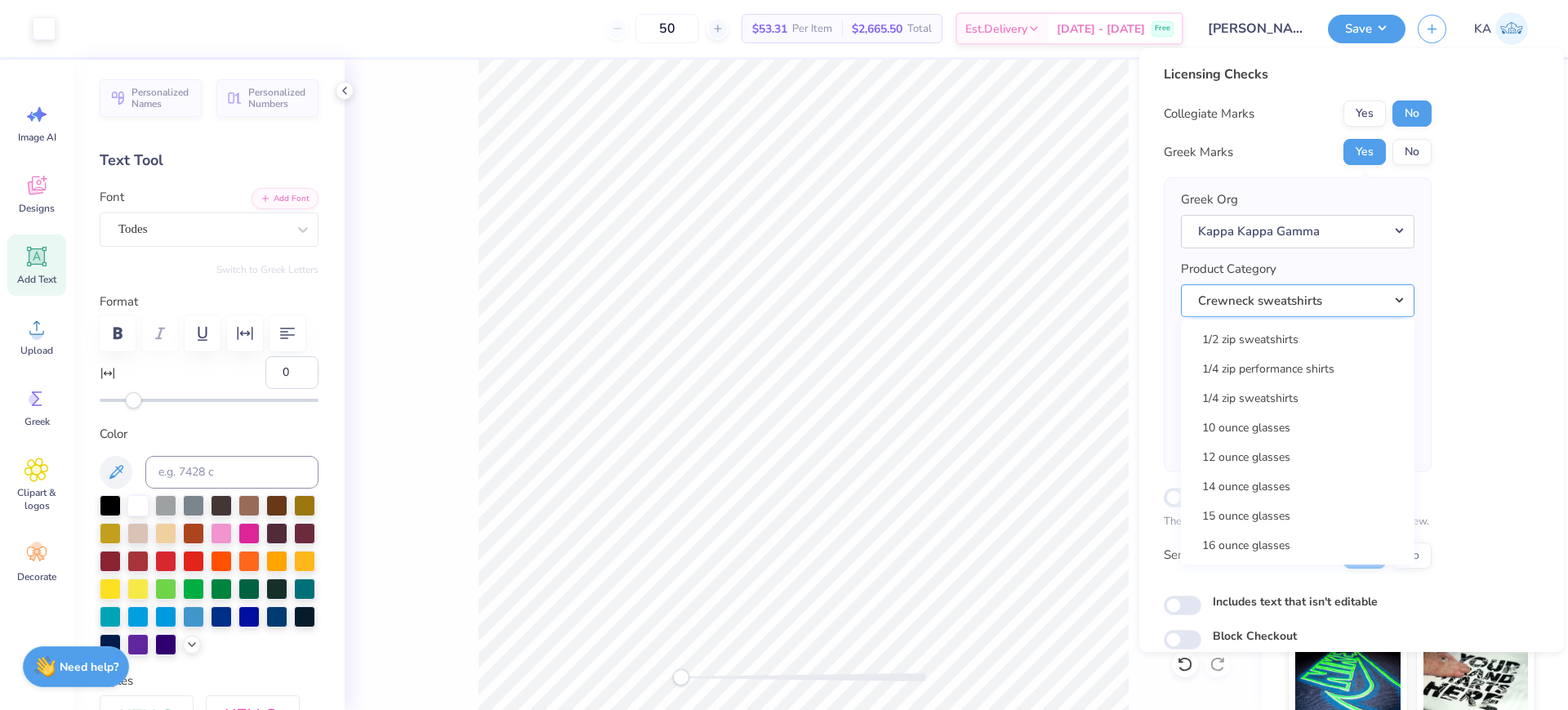
click at [1294, 306] on button "Crewneck sweatshirts" at bounding box center [1298, 302] width 233 height 34
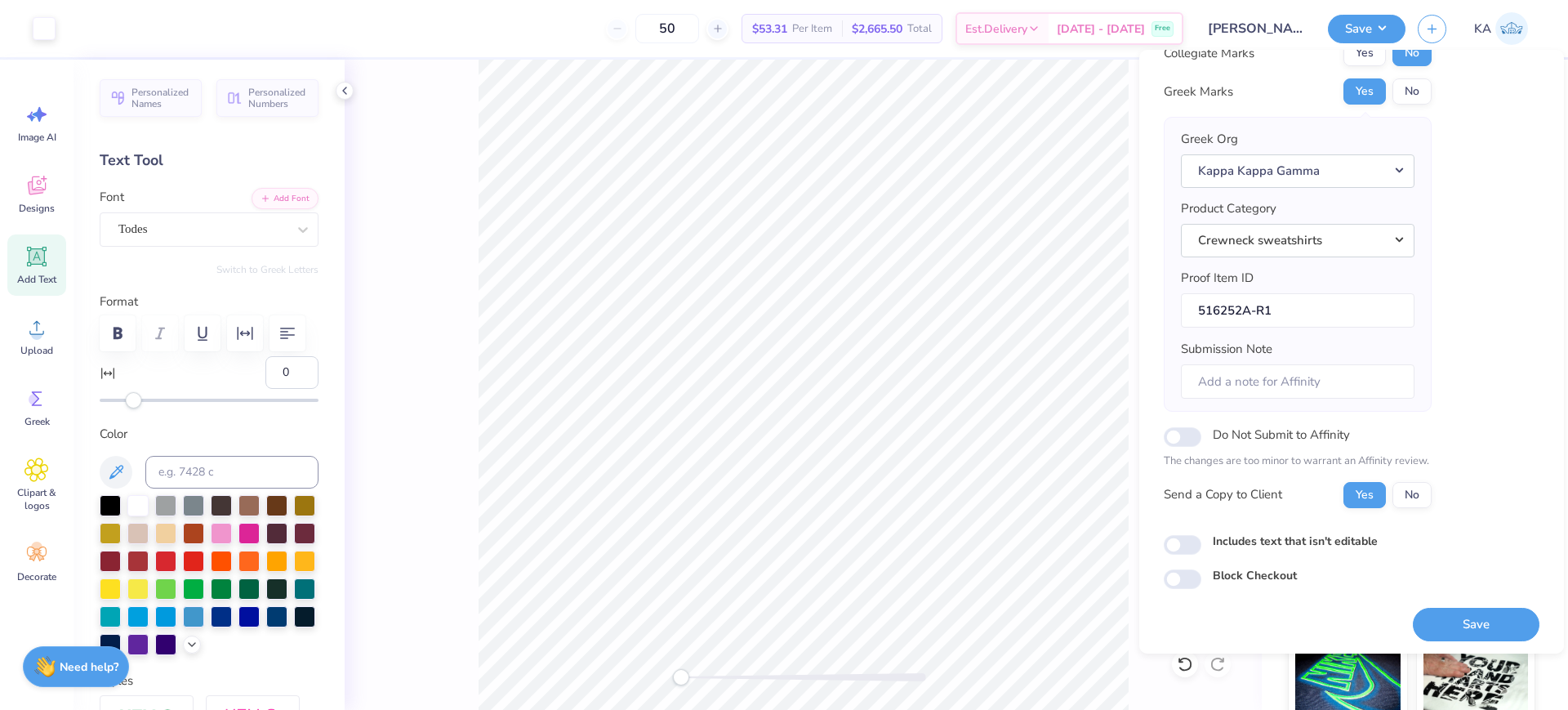
scroll to position [65, 0]
click at [1480, 606] on button "Save" at bounding box center [1476, 621] width 127 height 34
